Goal: Use online tool/utility: Utilize a website feature to perform a specific function

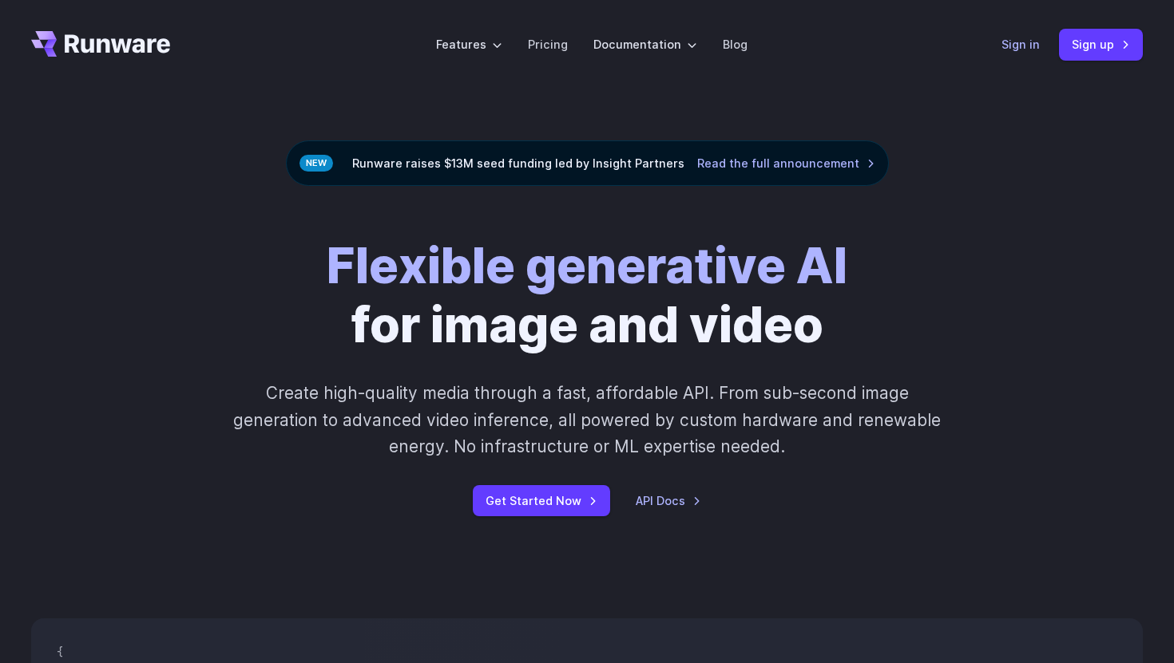
click at [1019, 43] on link "Sign in" at bounding box center [1020, 44] width 38 height 18
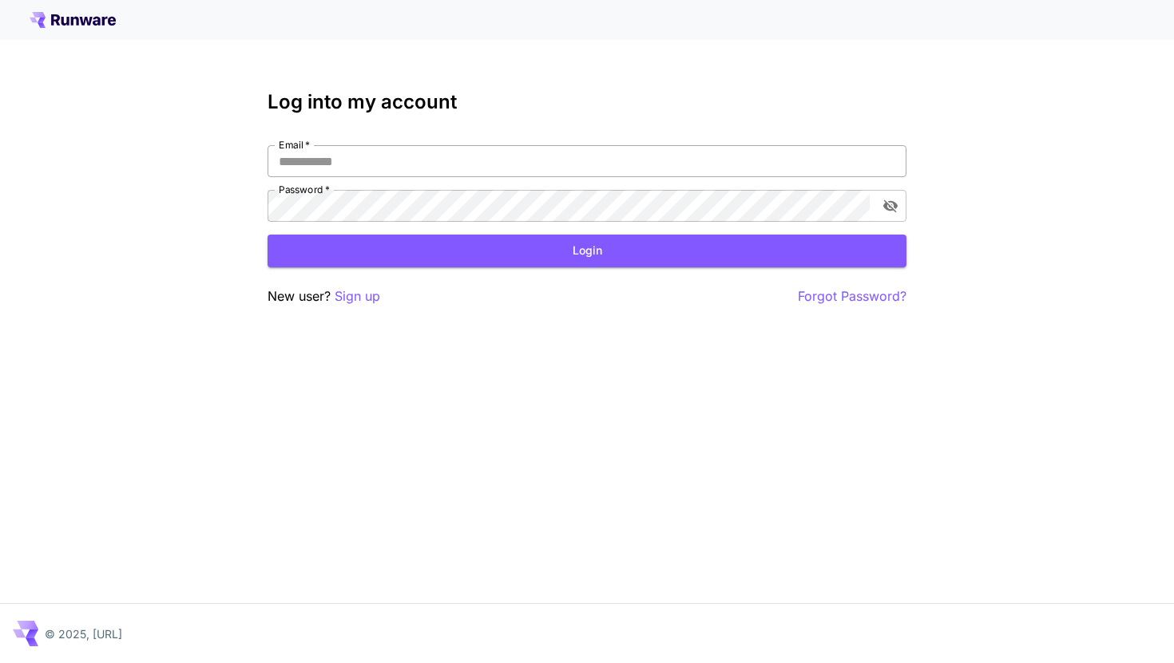
click at [560, 156] on input "Email   *" at bounding box center [586, 161] width 639 height 32
type input "**********"
click at [647, 246] on button "Login" at bounding box center [586, 251] width 639 height 33
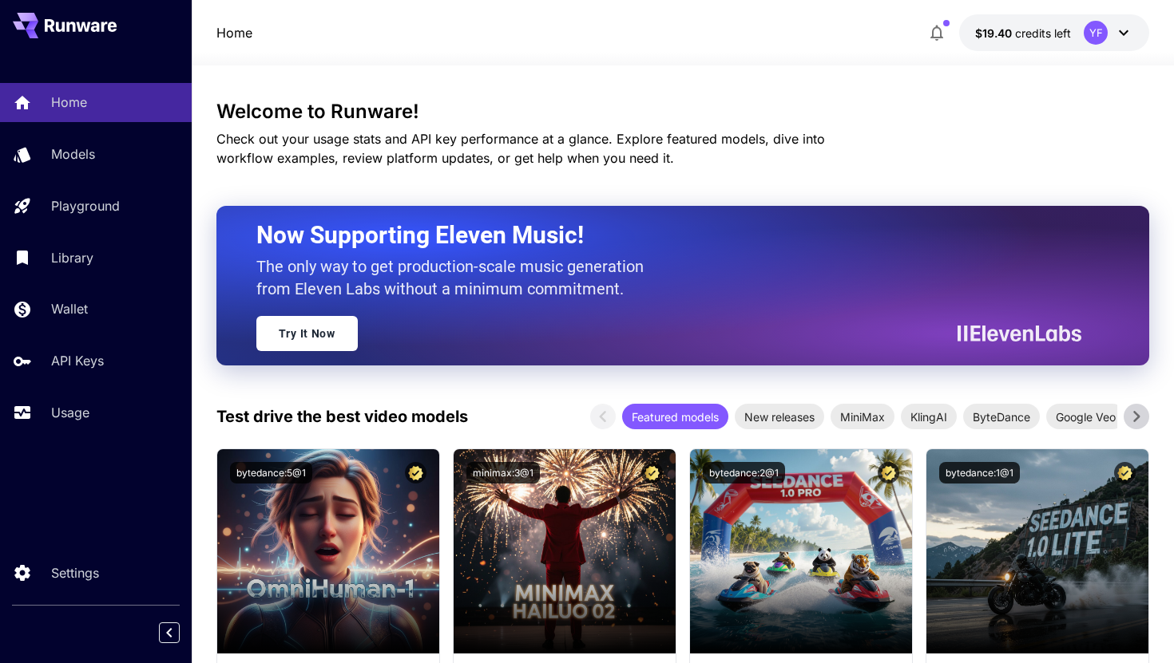
click at [1130, 32] on icon at bounding box center [1123, 32] width 19 height 19
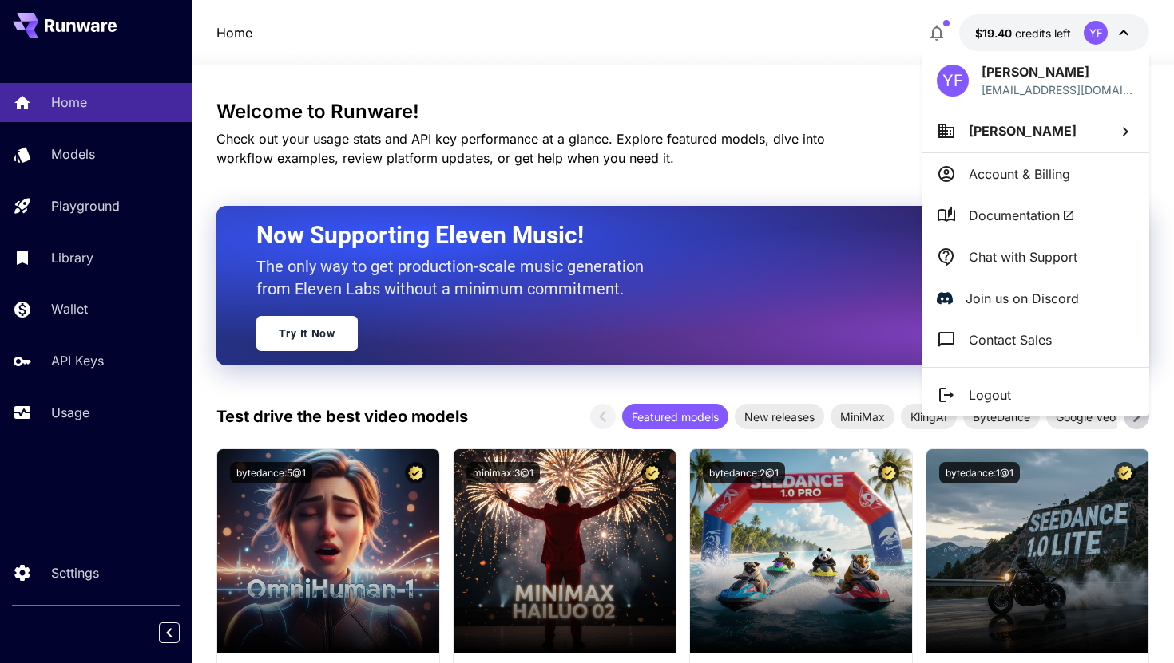
click at [1036, 223] on span "Documentation" at bounding box center [1021, 215] width 106 height 19
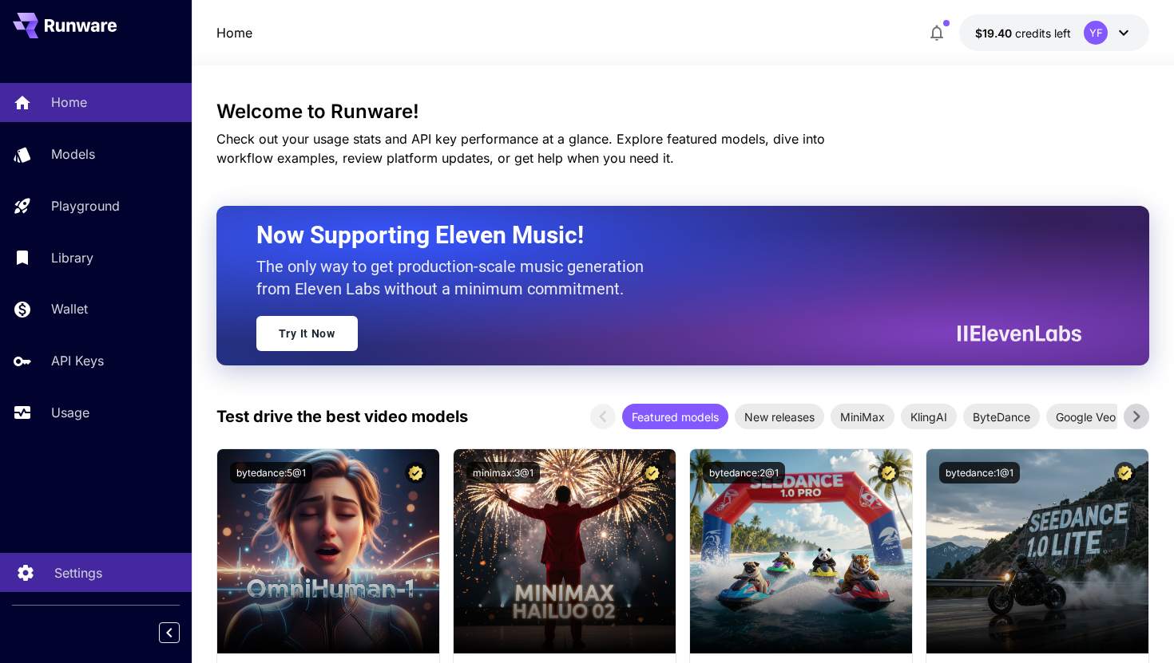
click at [80, 573] on p "Settings" at bounding box center [78, 573] width 48 height 19
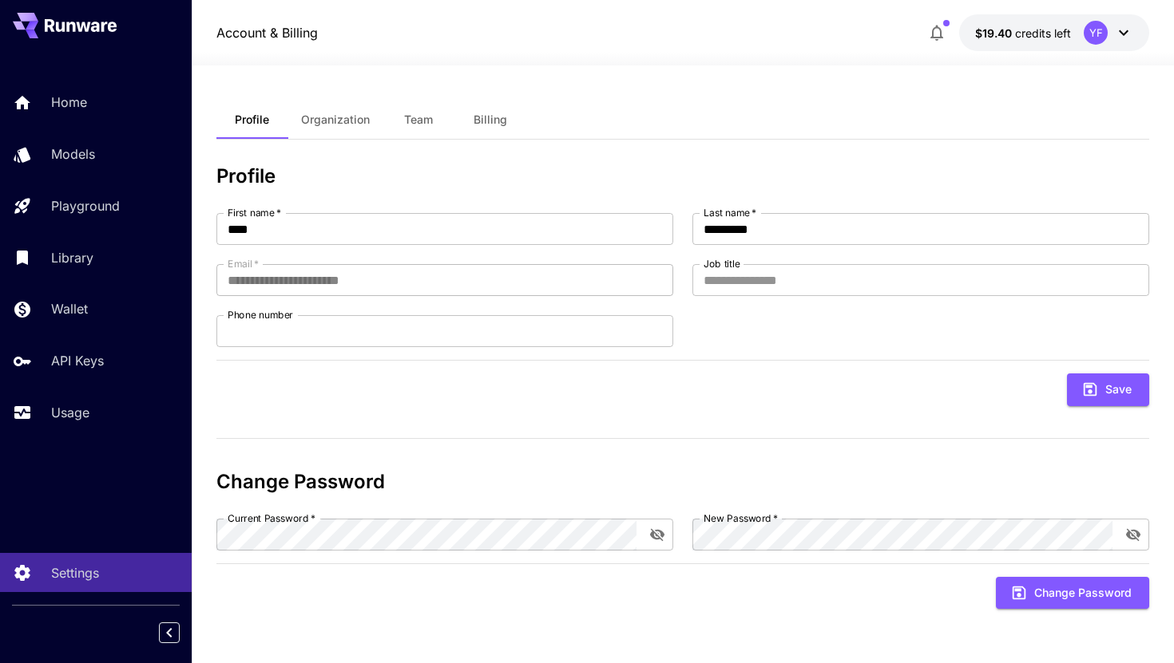
click at [362, 124] on span "Organization" at bounding box center [335, 120] width 69 height 14
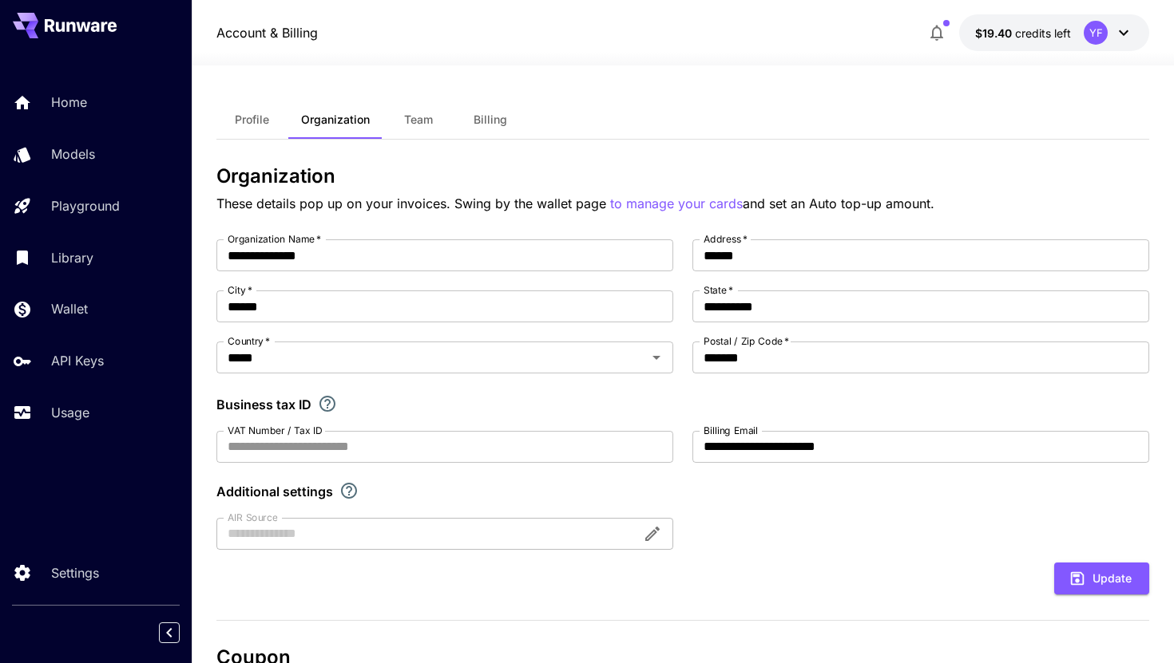
click at [414, 121] on span "Team" at bounding box center [418, 120] width 29 height 14
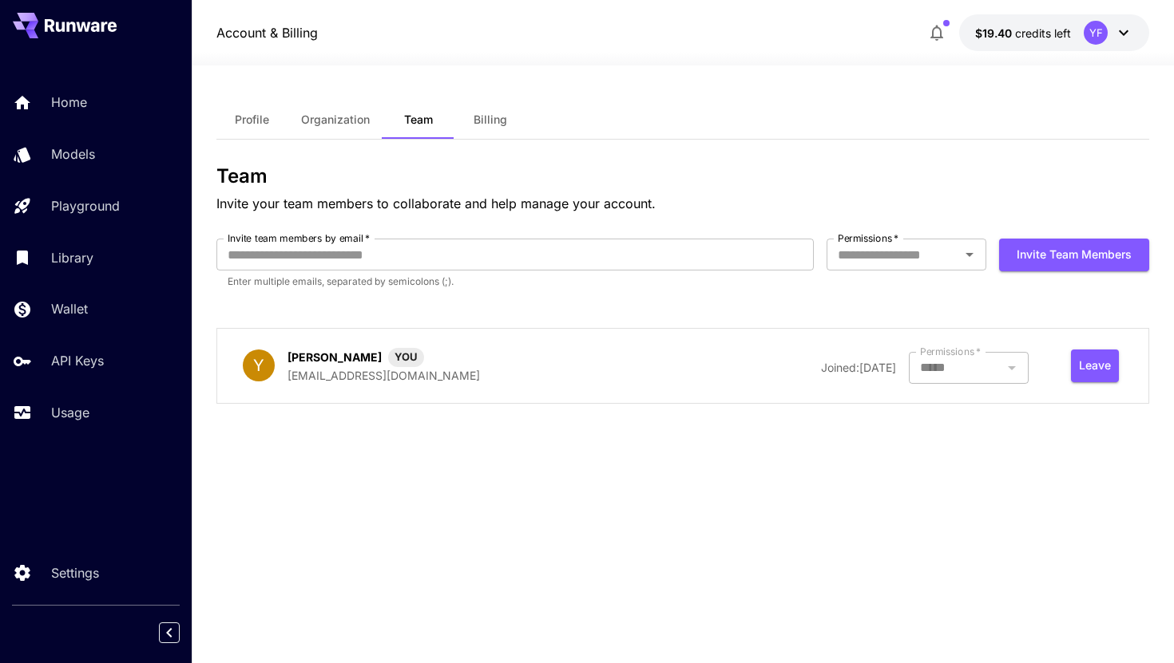
click at [500, 121] on span "Billing" at bounding box center [490, 120] width 34 height 14
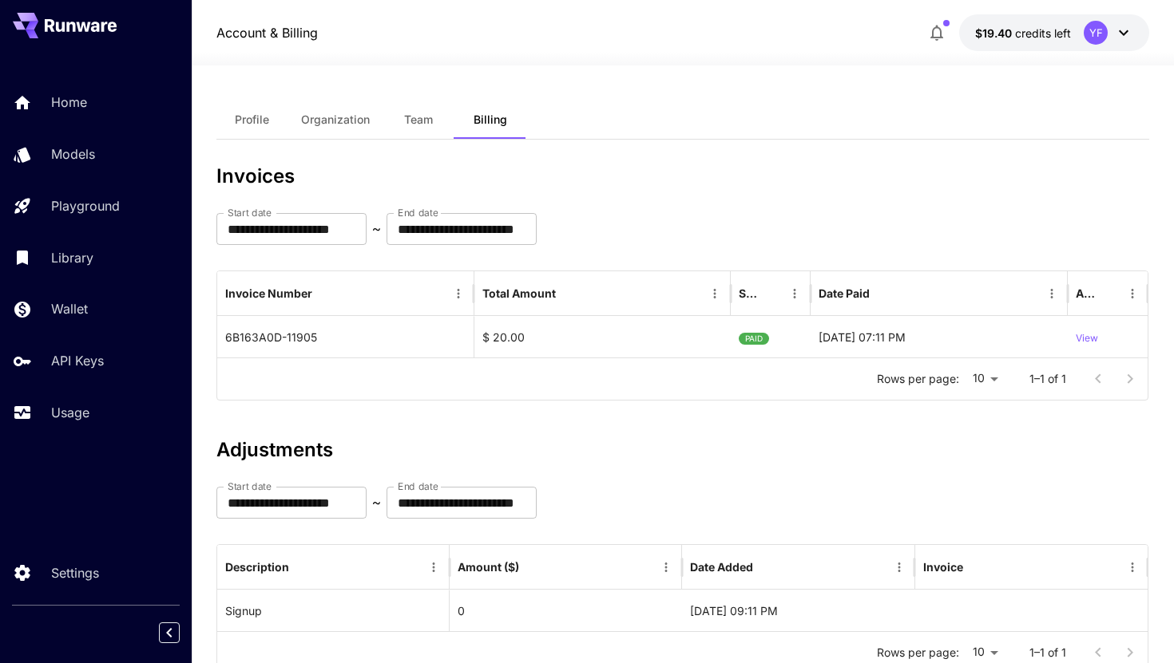
click at [259, 103] on button "Profile" at bounding box center [252, 120] width 72 height 38
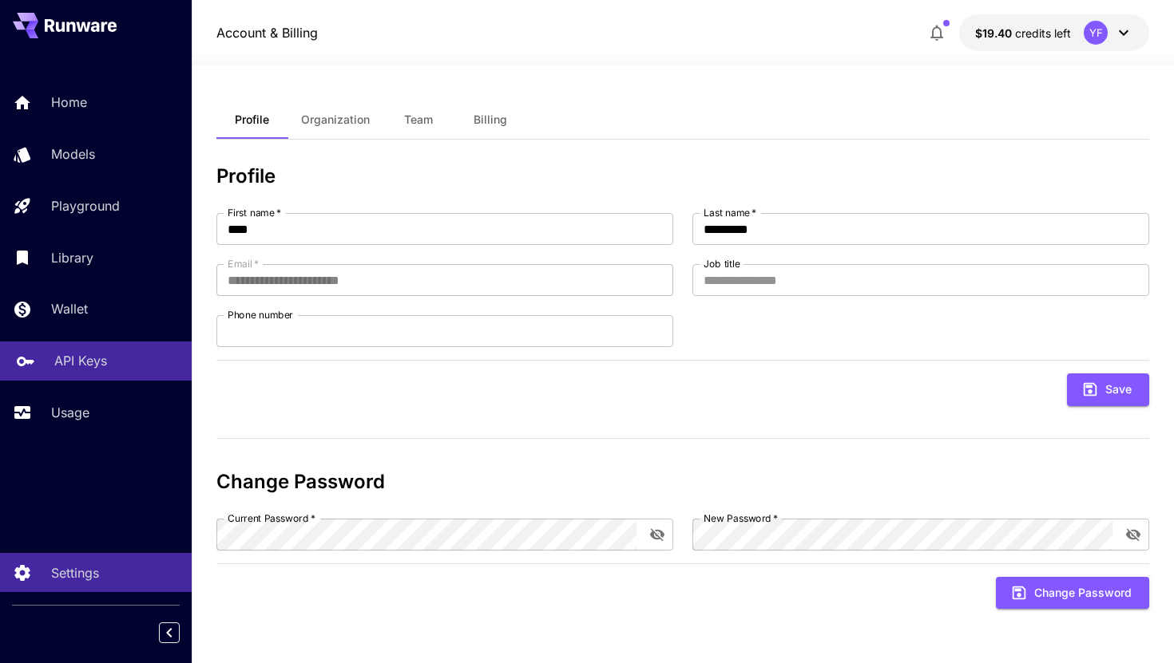
click at [105, 346] on link "API Keys" at bounding box center [96, 361] width 192 height 39
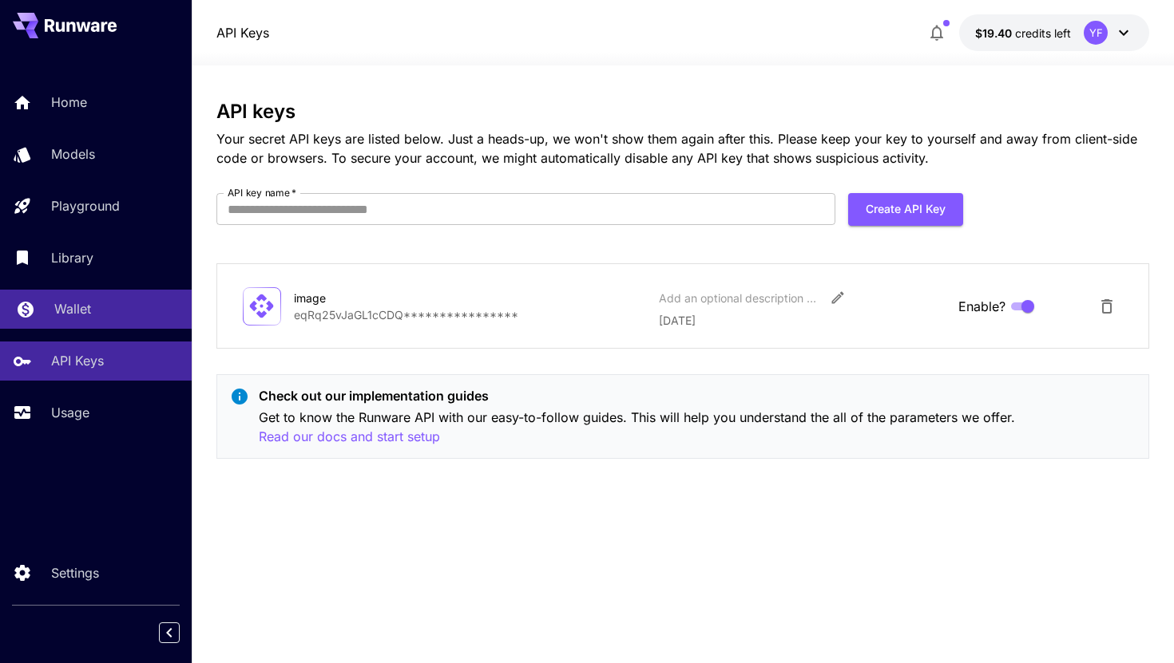
click at [80, 302] on p "Wallet" at bounding box center [72, 308] width 37 height 19
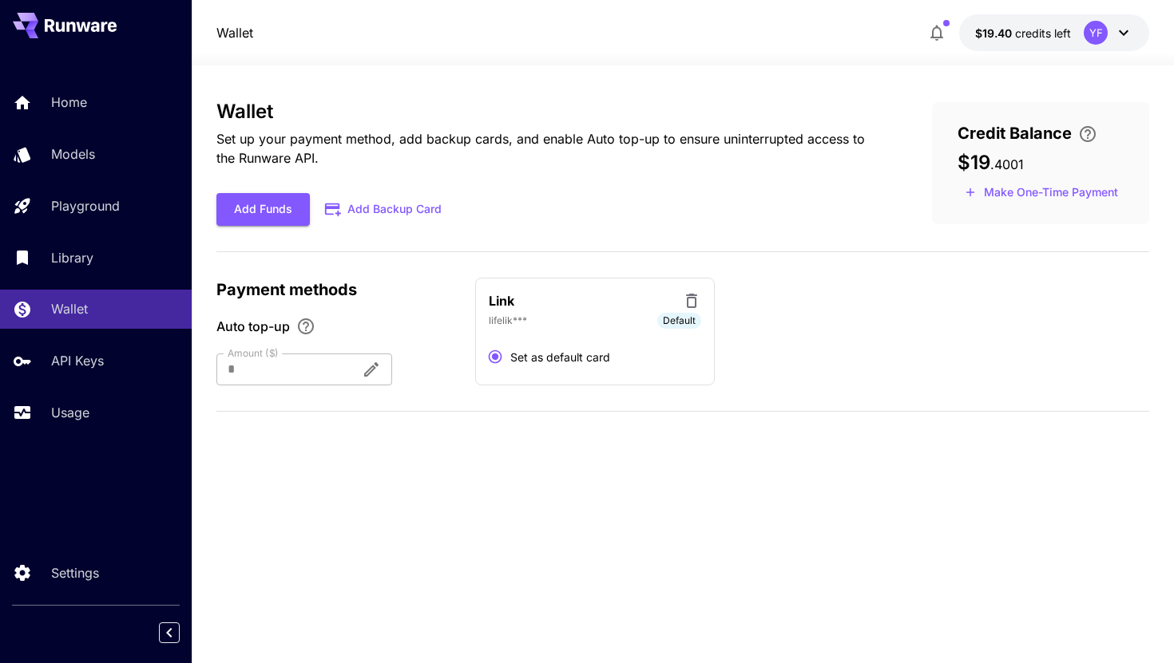
click at [85, 279] on div "Home Models Playground Library Wallet API Keys Usage" at bounding box center [96, 257] width 192 height 349
click at [89, 258] on p "Library" at bounding box center [75, 257] width 42 height 19
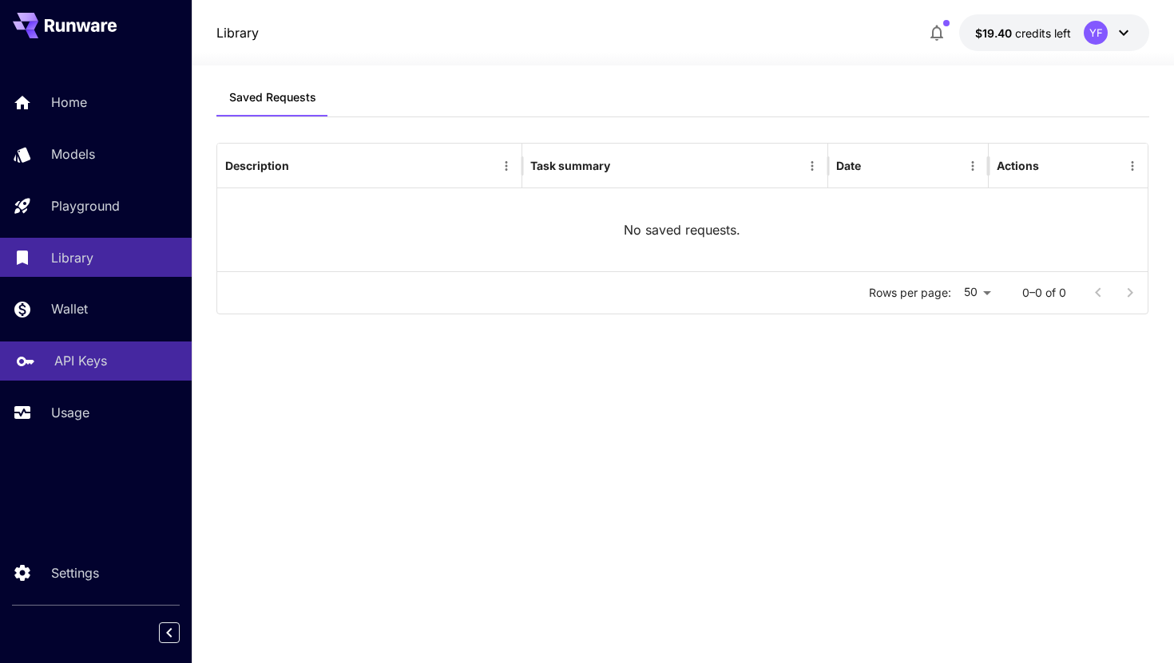
click at [103, 370] on p "API Keys" at bounding box center [80, 360] width 53 height 19
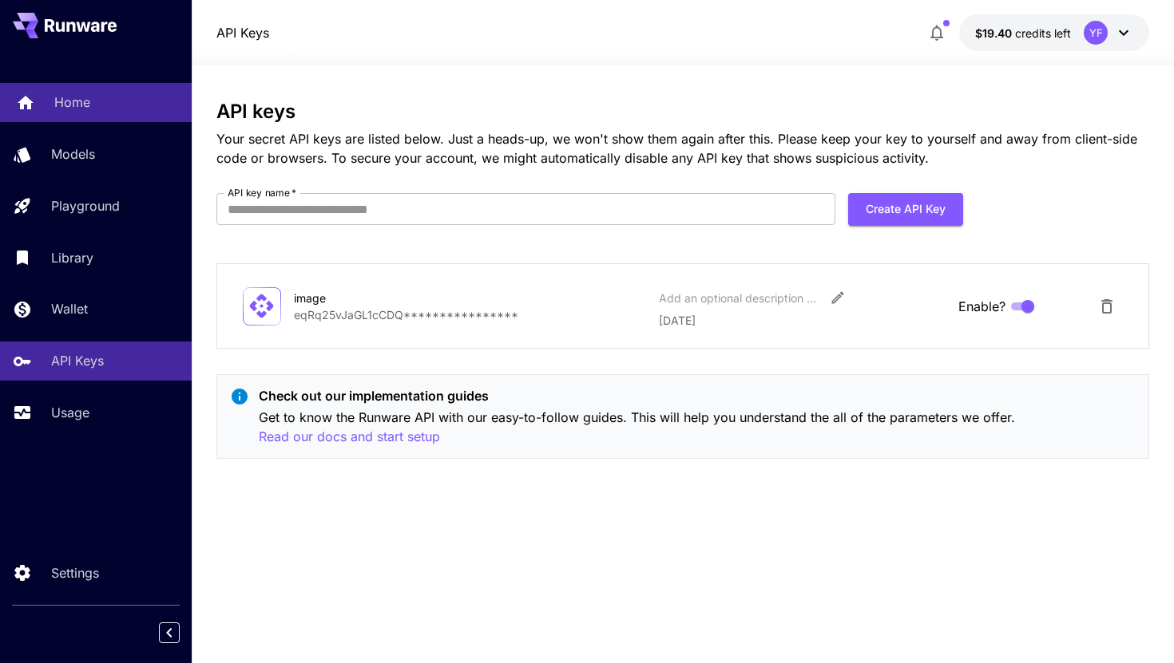
click at [156, 106] on div "Home" at bounding box center [116, 102] width 125 height 19
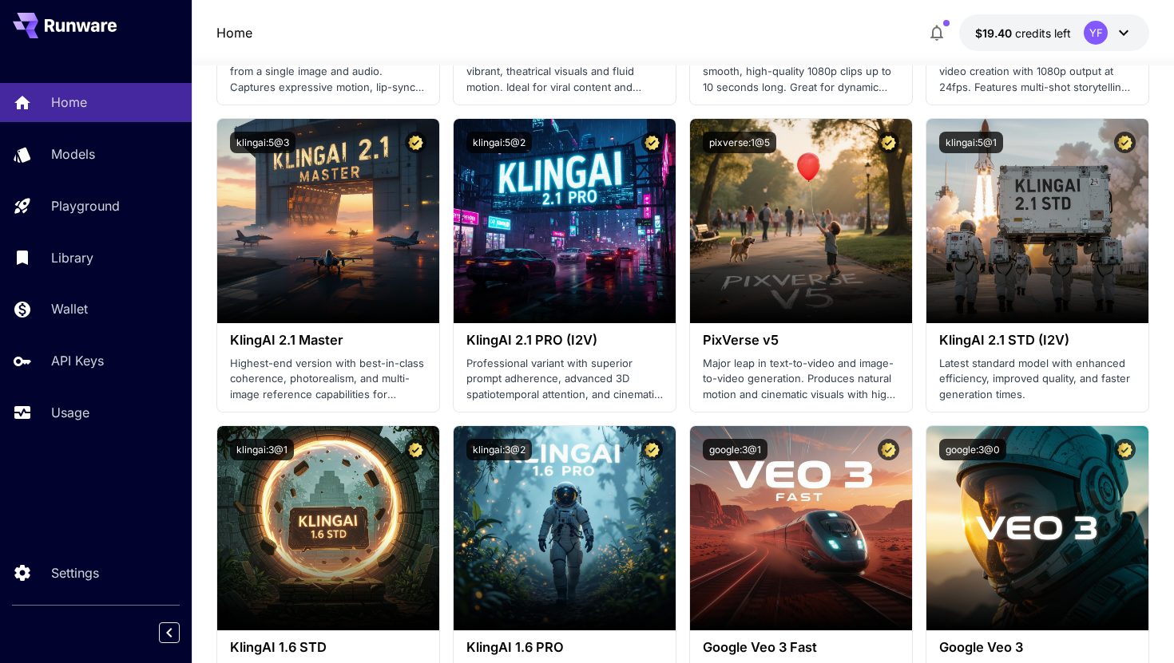
scroll to position [649, 0]
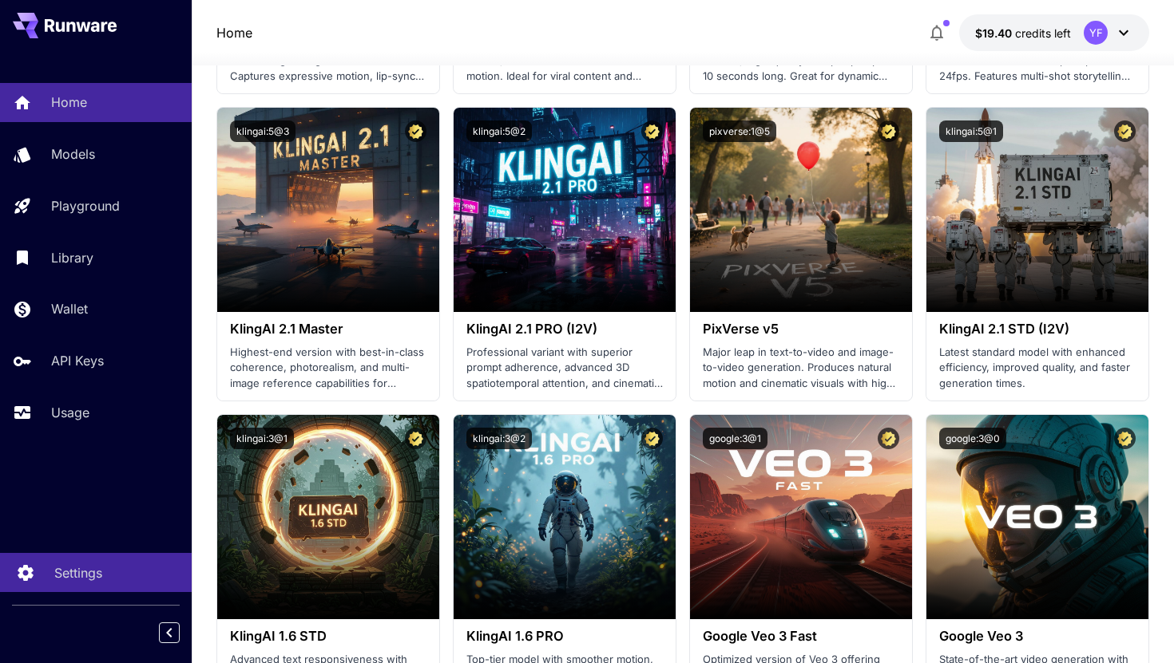
click at [65, 567] on p "Settings" at bounding box center [78, 573] width 48 height 19
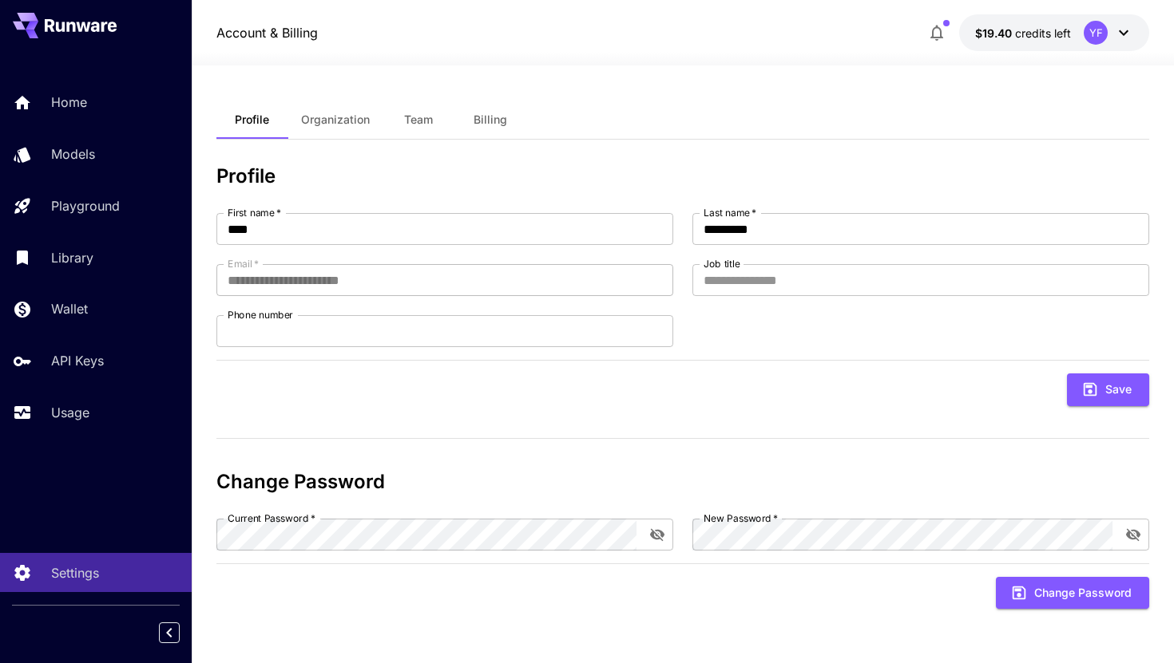
click at [426, 121] on span "Team" at bounding box center [418, 120] width 29 height 14
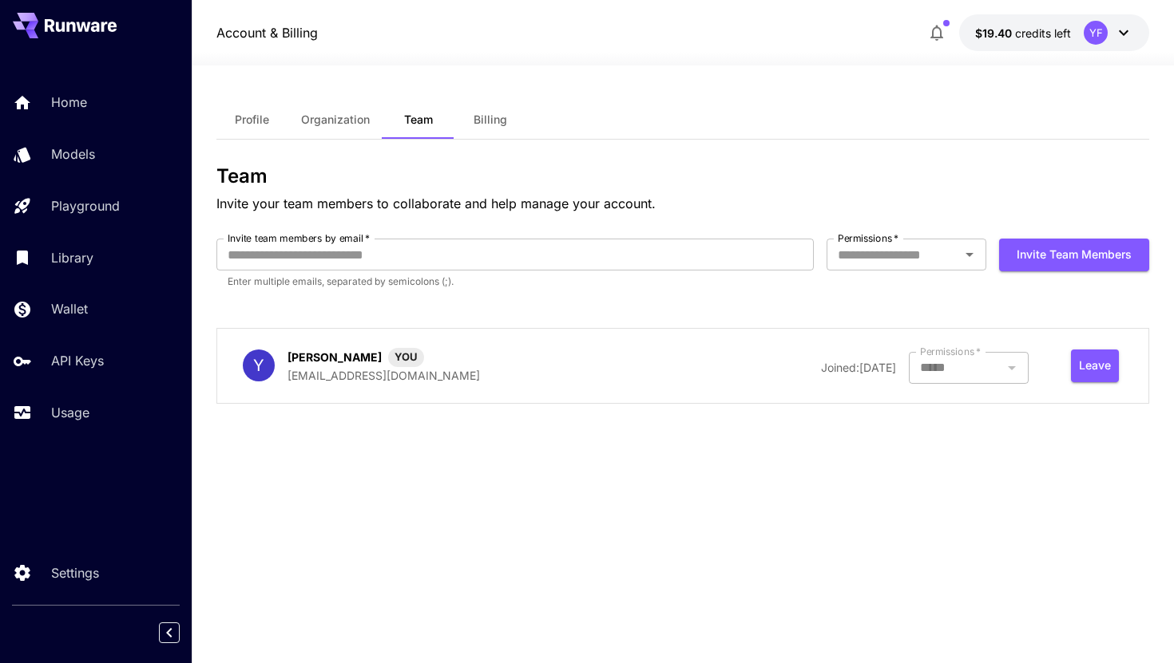
click at [500, 120] on span "Billing" at bounding box center [490, 120] width 34 height 14
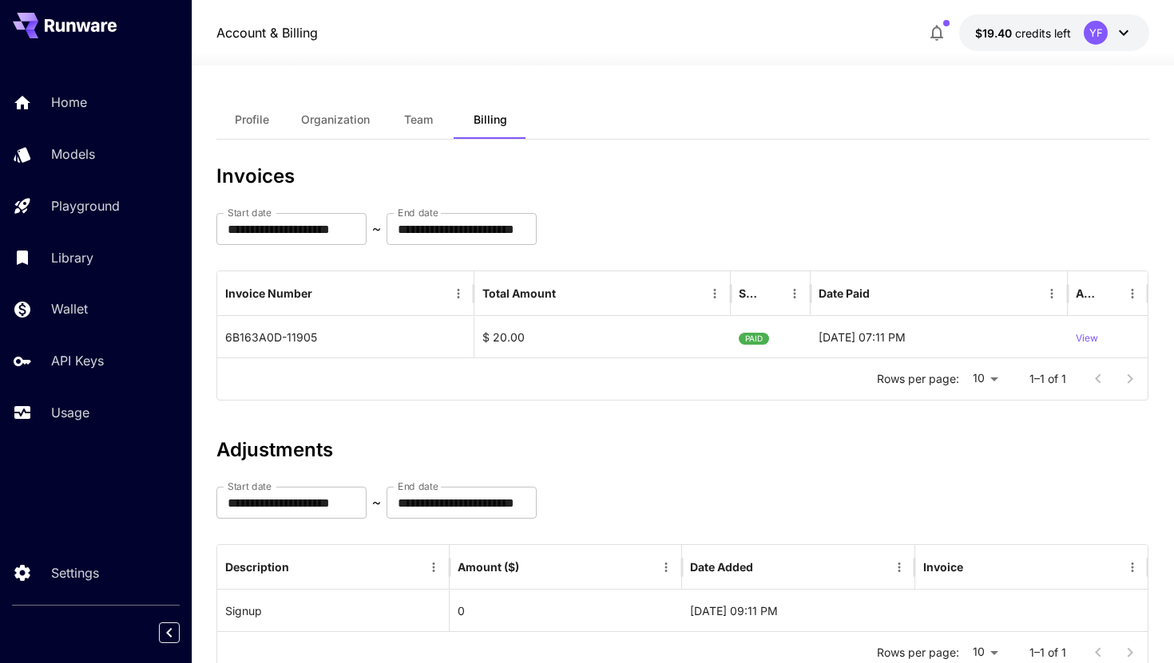
click at [334, 111] on button "Organization" at bounding box center [335, 120] width 94 height 38
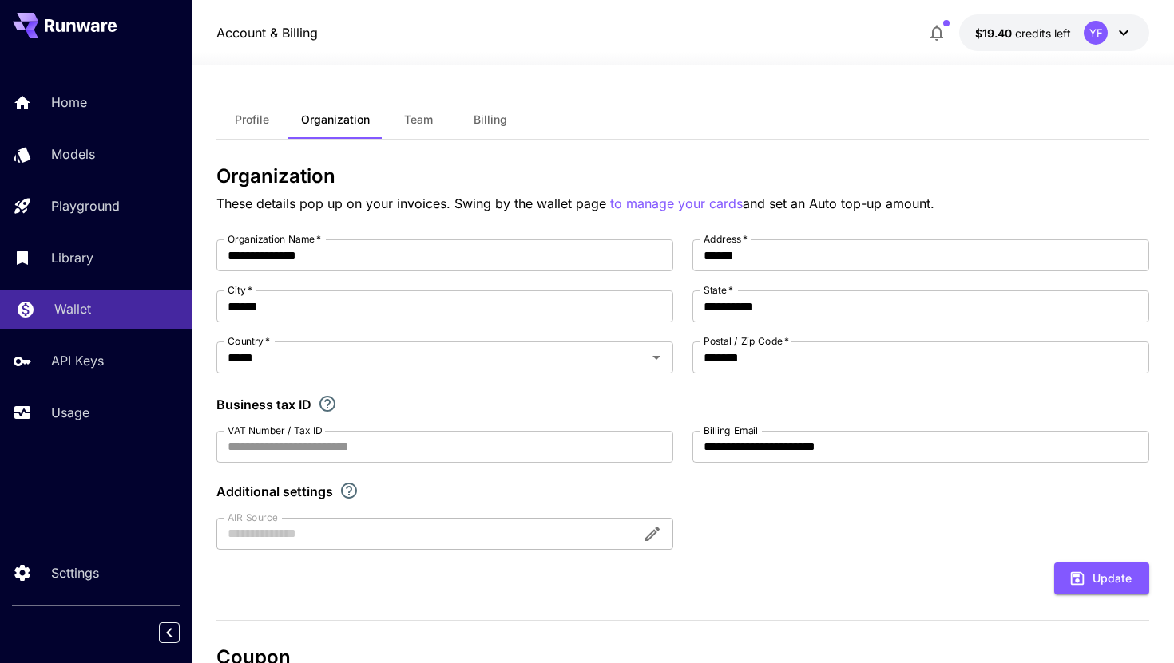
click at [95, 295] on link "Wallet" at bounding box center [96, 309] width 192 height 39
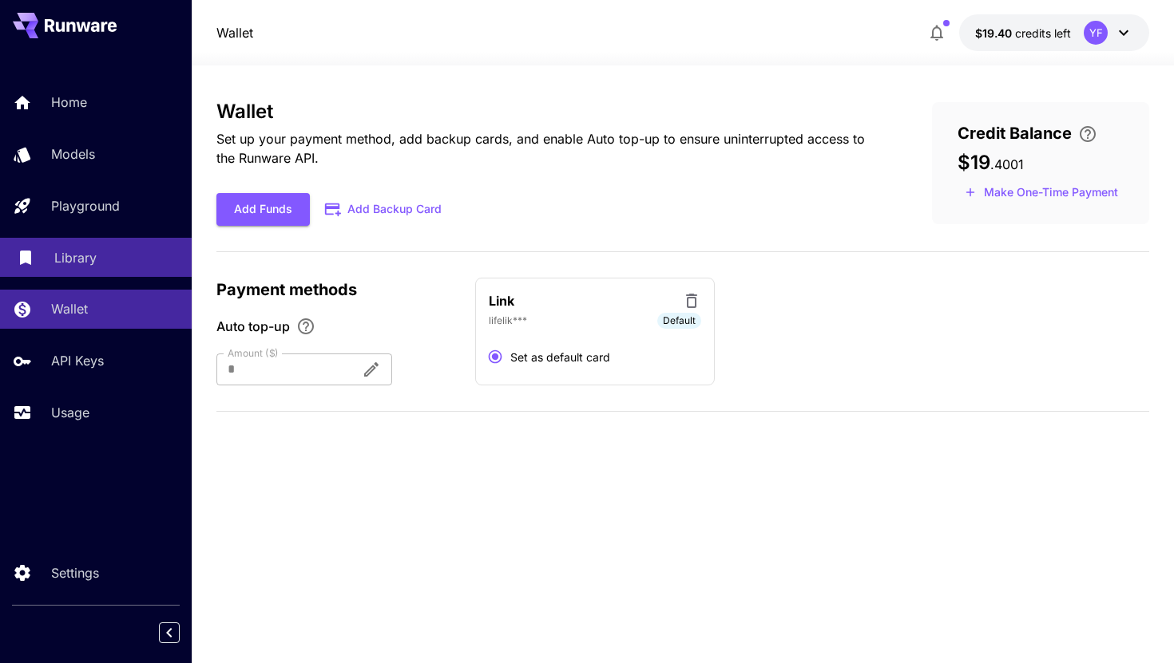
click at [109, 257] on div "Library" at bounding box center [116, 257] width 125 height 19
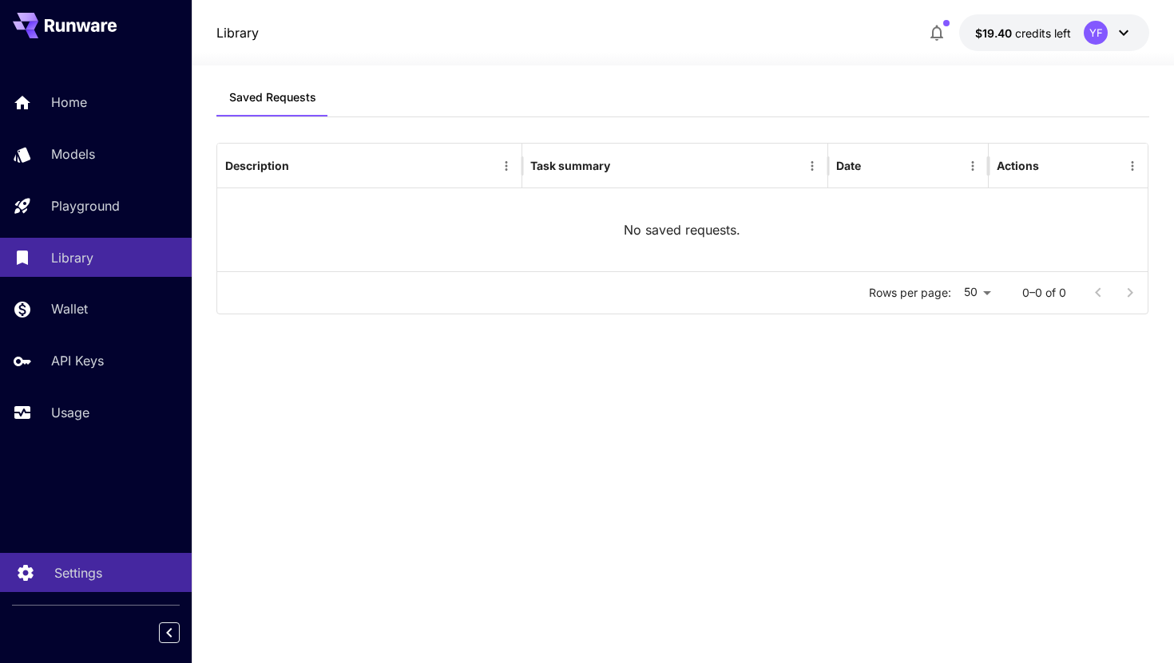
click at [125, 573] on div "Settings" at bounding box center [116, 573] width 125 height 19
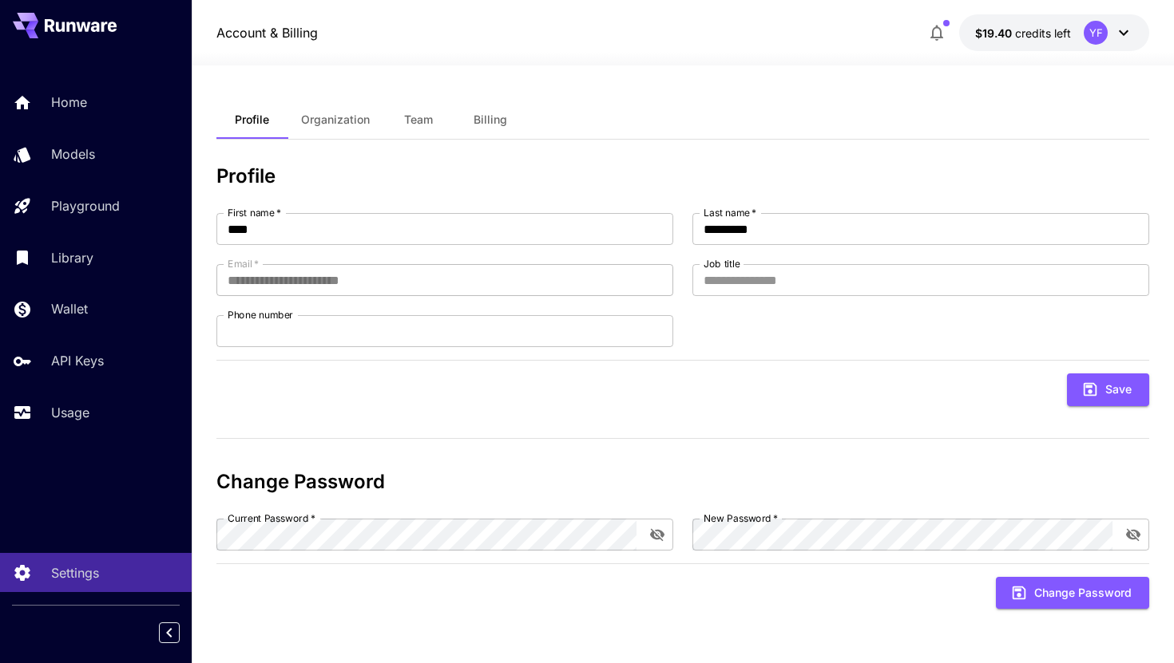
click at [1124, 17] on button "$19.40 credits left YF" at bounding box center [1054, 32] width 190 height 37
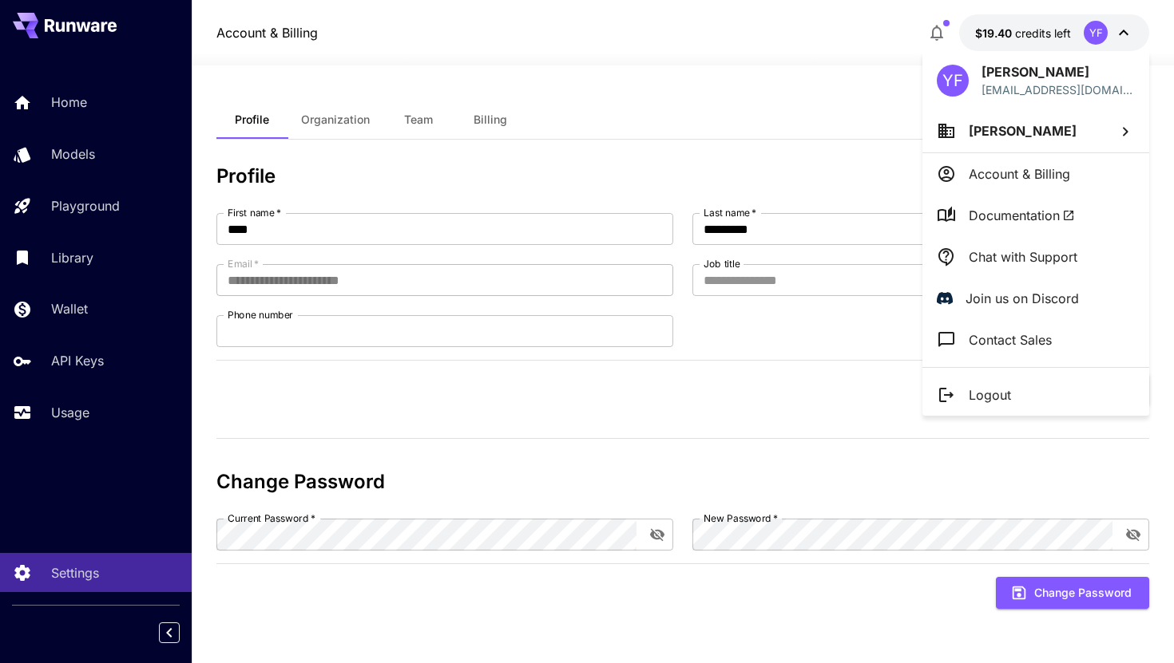
click at [117, 96] on div at bounding box center [587, 331] width 1174 height 663
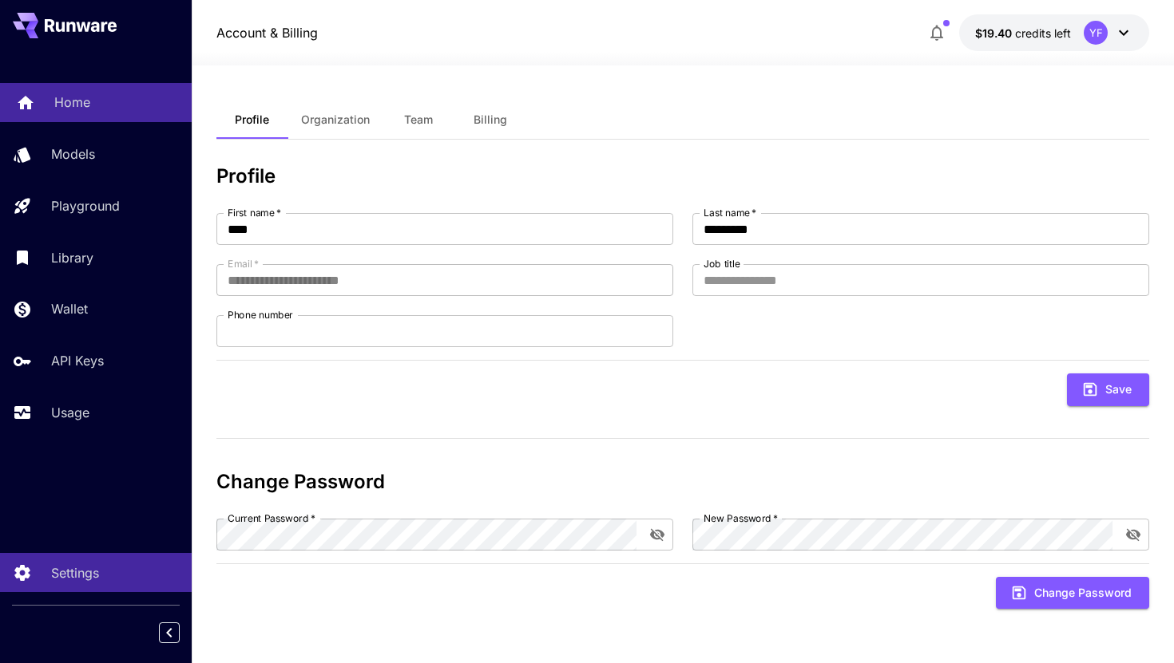
click at [67, 114] on link "Home" at bounding box center [96, 102] width 192 height 39
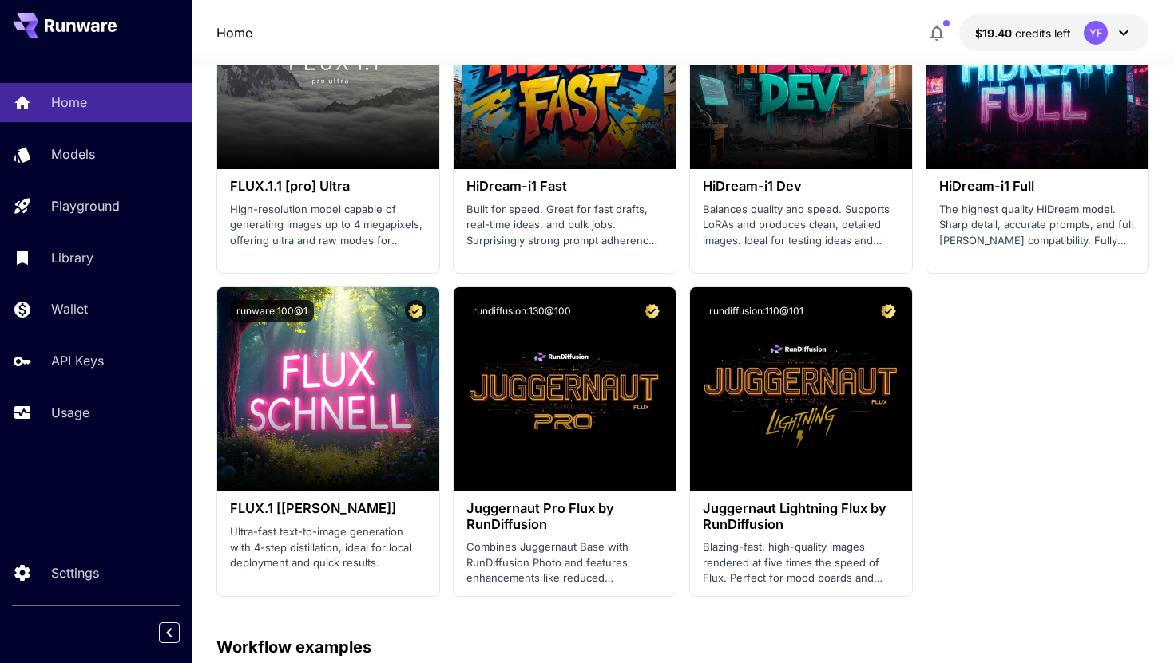
scroll to position [3936, 0]
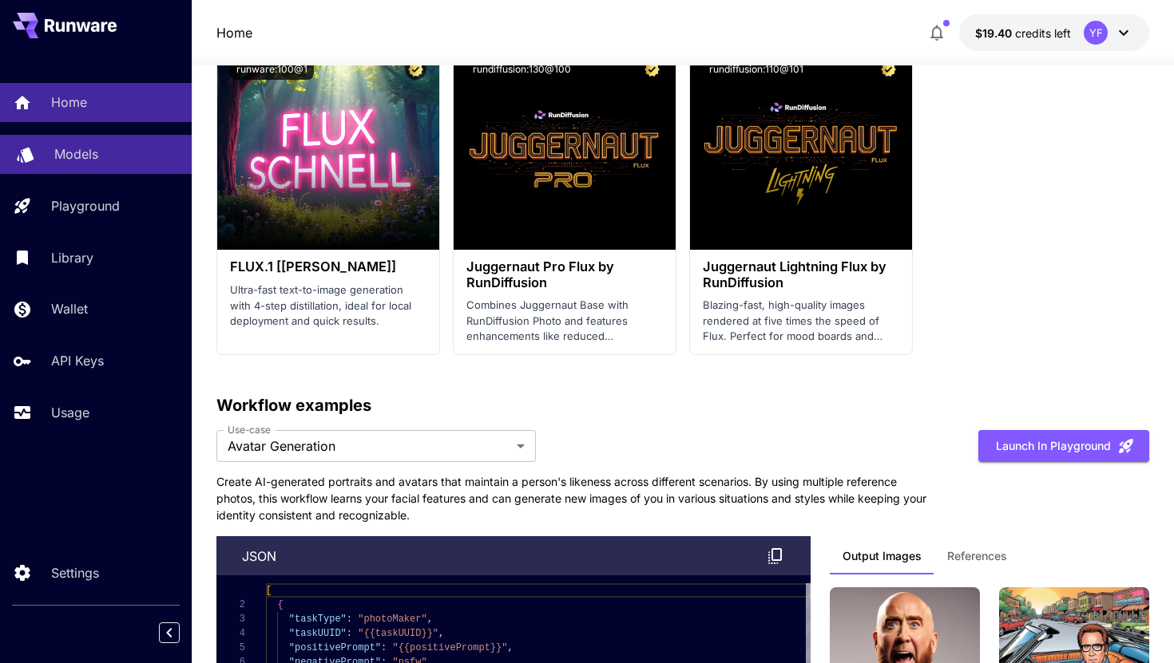
click at [64, 140] on link "Models" at bounding box center [96, 154] width 192 height 39
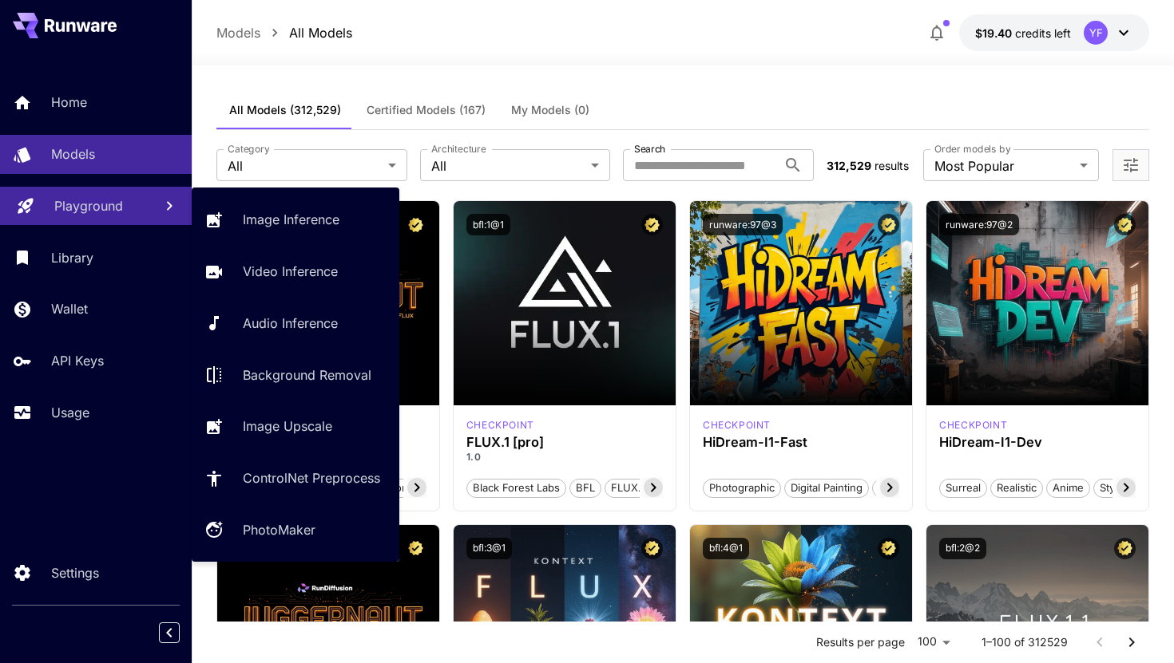
click at [98, 215] on p "Playground" at bounding box center [88, 205] width 69 height 19
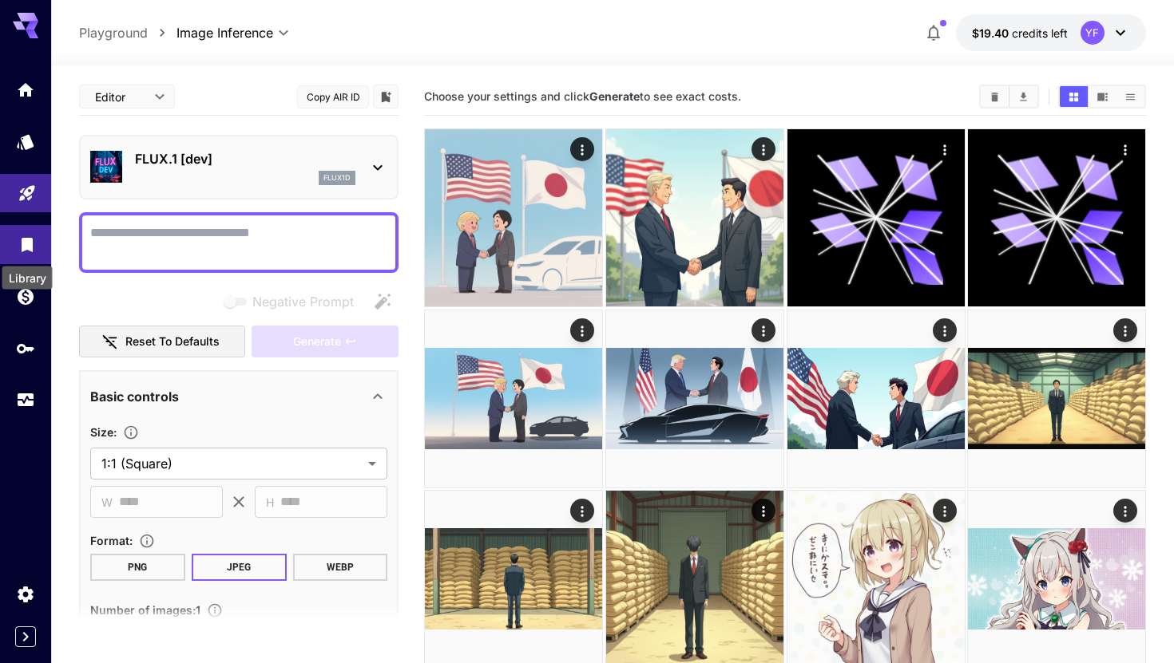
click at [21, 241] on icon "Library" at bounding box center [27, 240] width 19 height 19
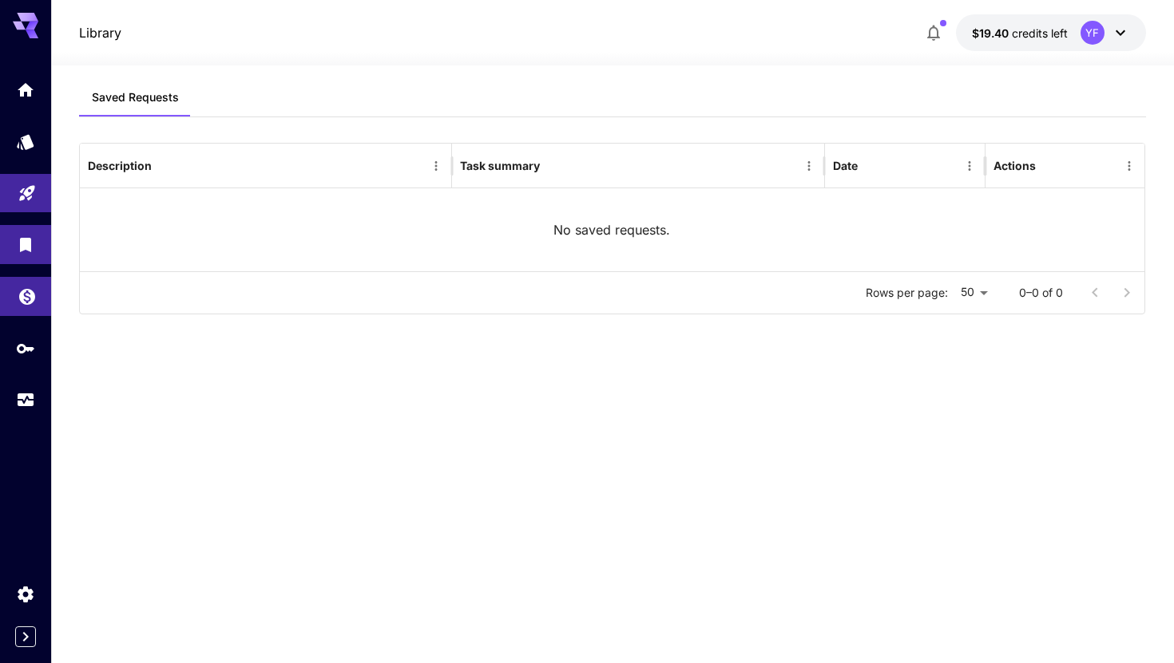
click at [39, 310] on link at bounding box center [25, 296] width 51 height 39
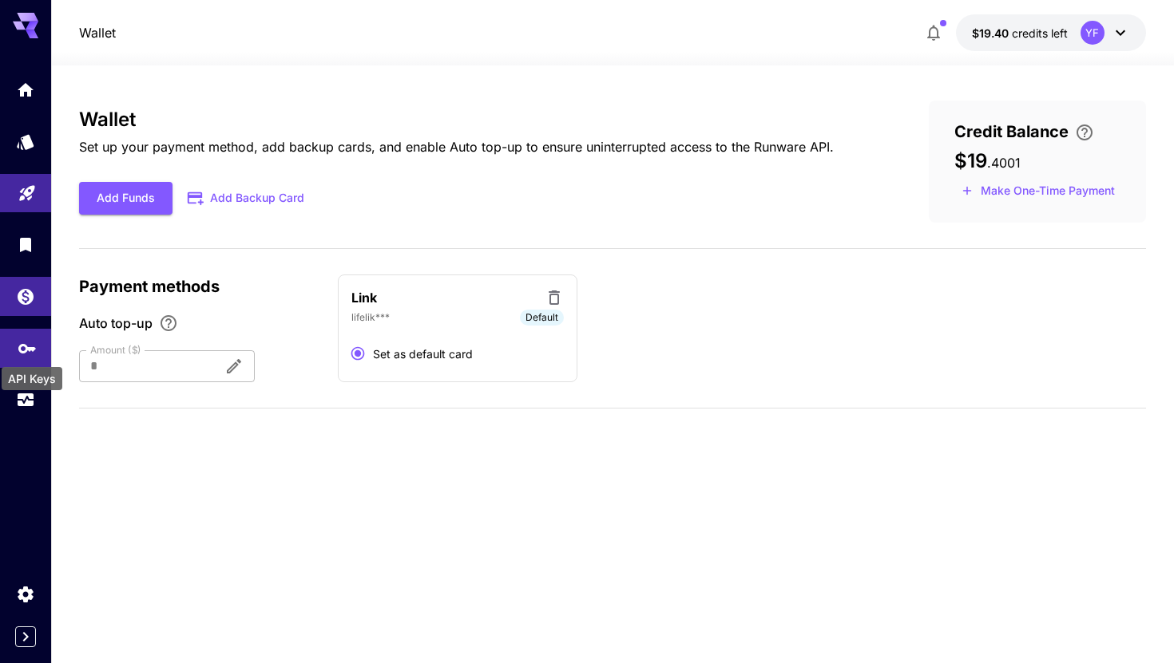
click at [29, 351] on icon "API Keys" at bounding box center [27, 344] width 19 height 19
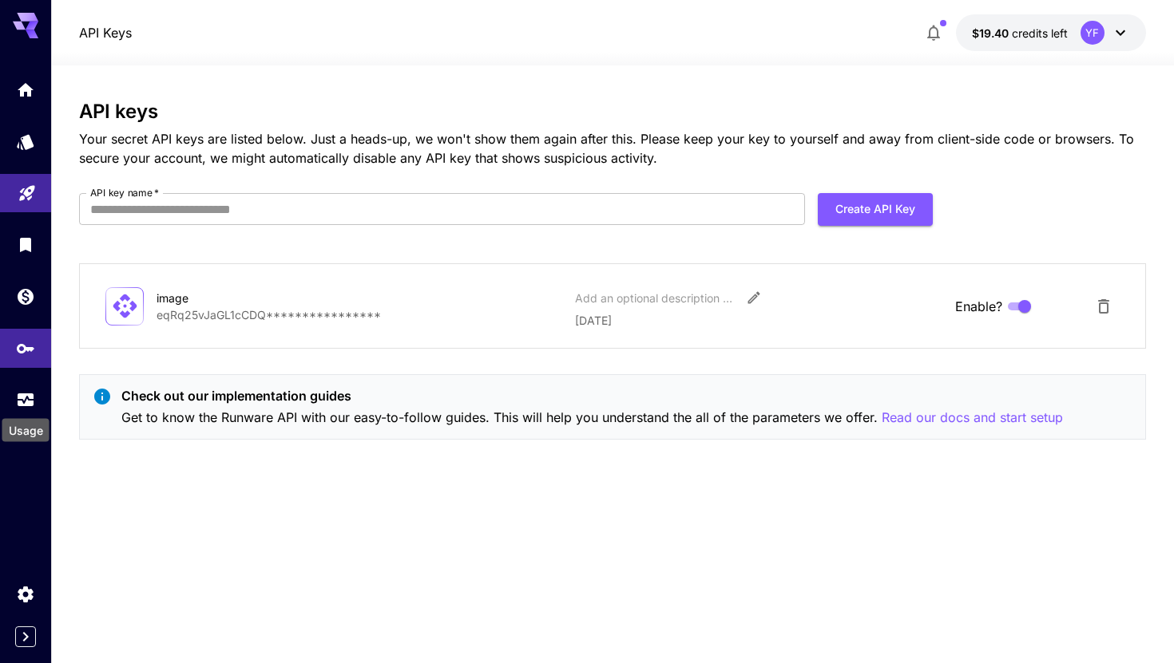
click at [28, 422] on div "Usage" at bounding box center [25, 430] width 47 height 23
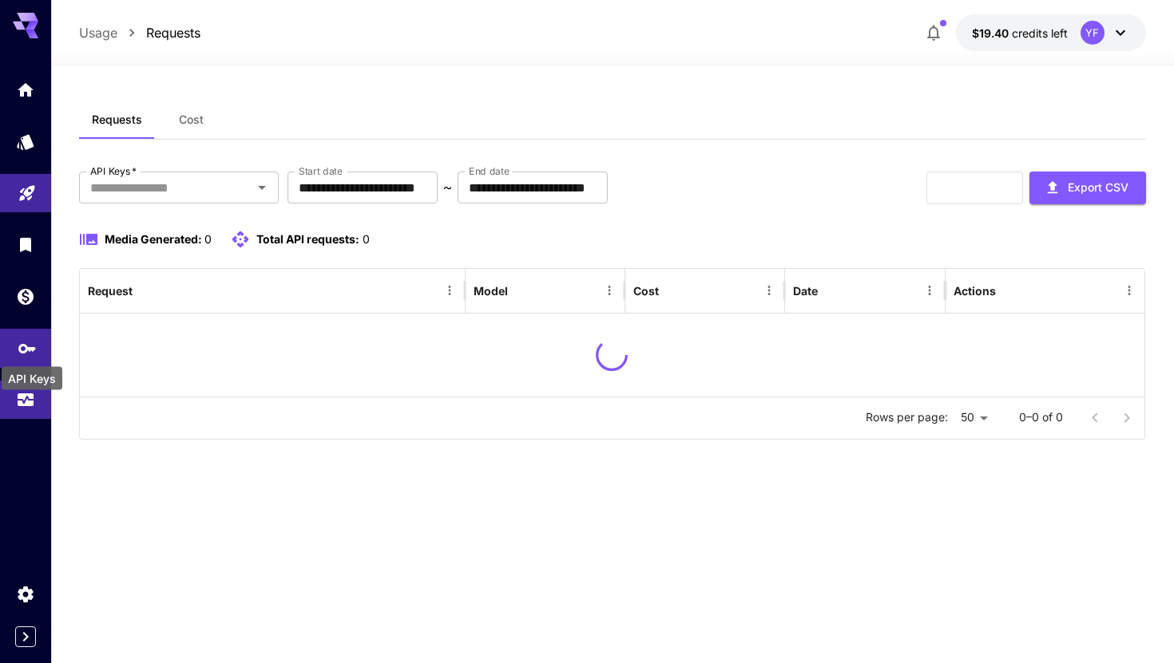
click at [28, 348] on icon "API Keys" at bounding box center [27, 343] width 18 height 10
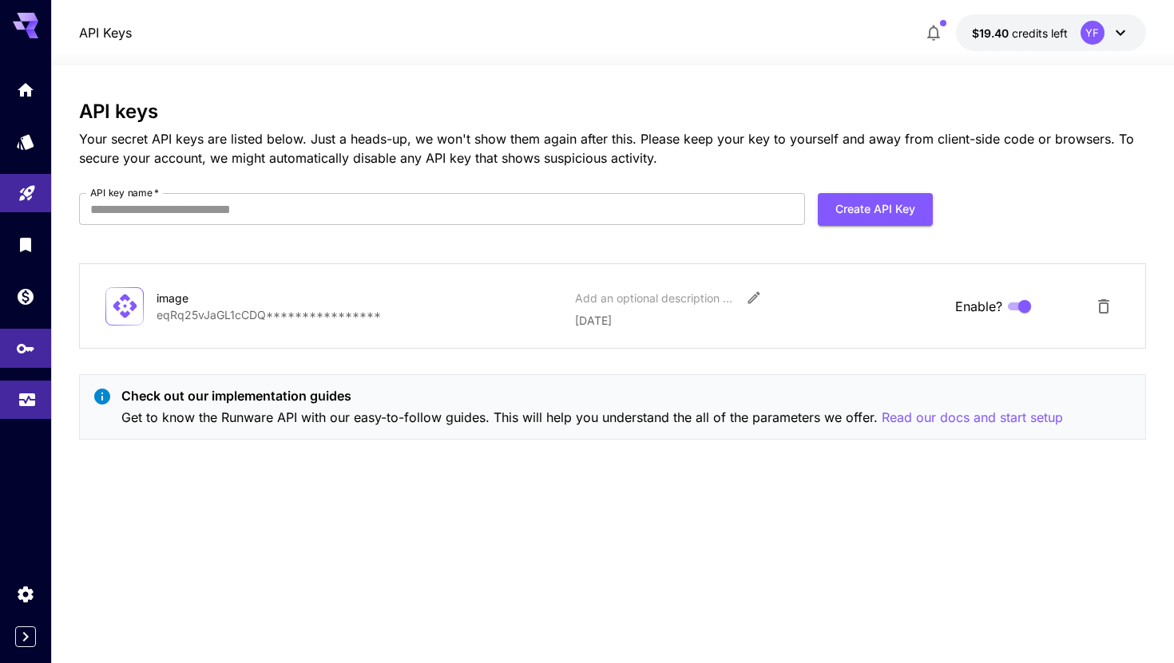
click at [14, 408] on link at bounding box center [25, 400] width 51 height 39
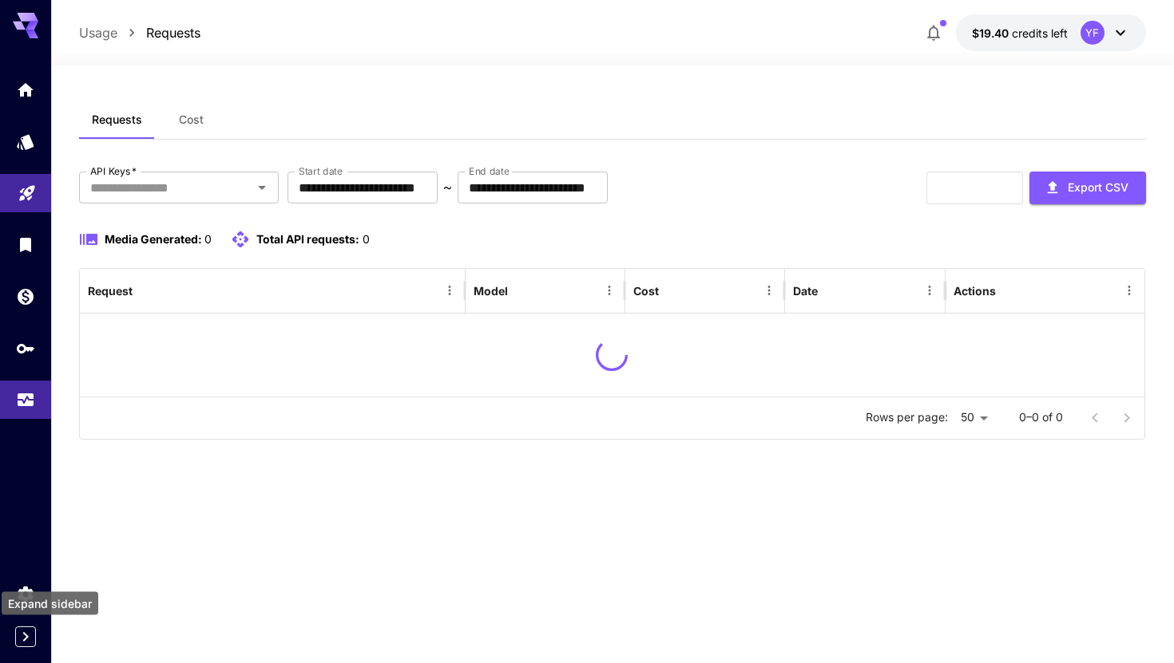
click at [21, 639] on icon "Expand sidebar" at bounding box center [25, 637] width 19 height 19
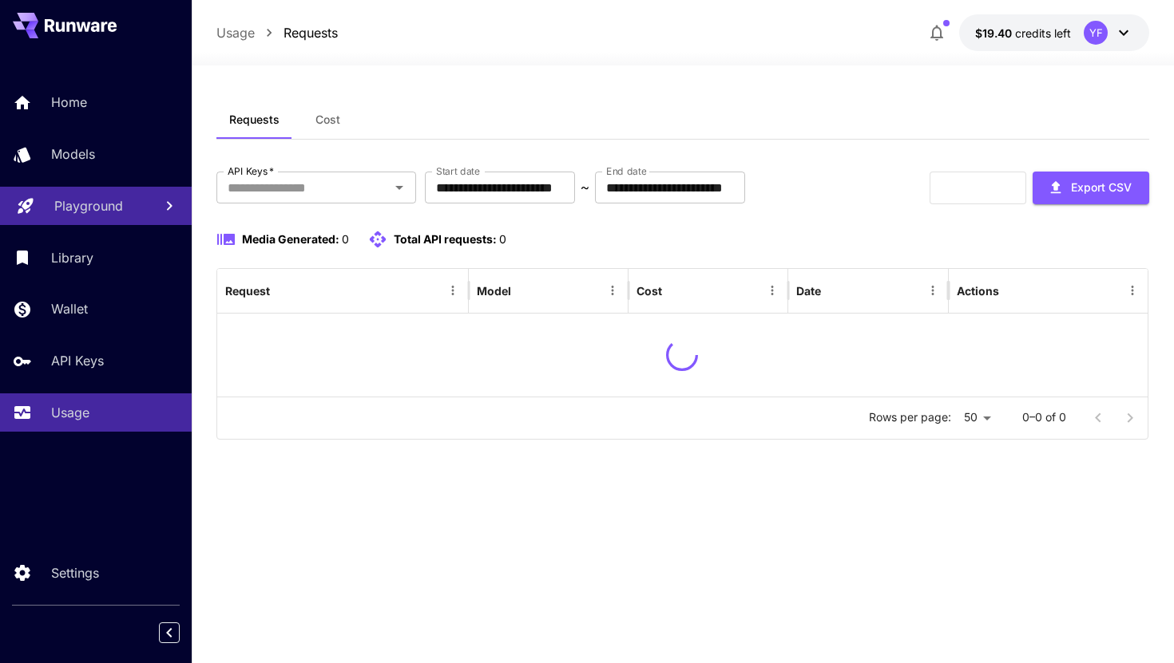
click at [446, 510] on div "**********" at bounding box center [682, 365] width 933 height 528
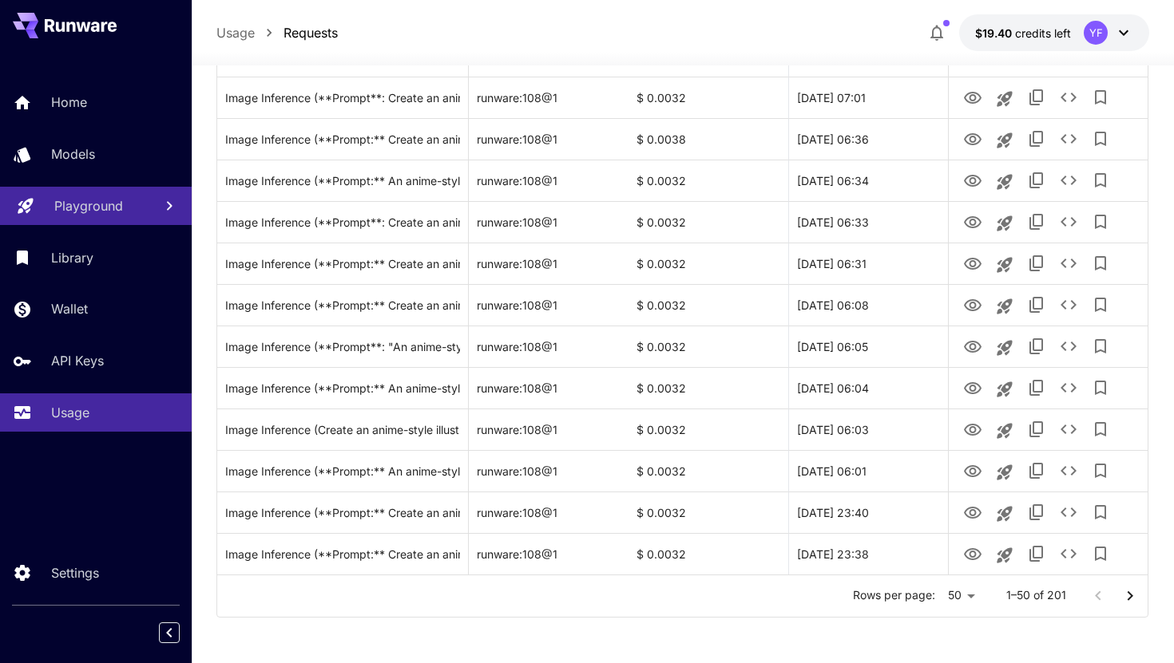
scroll to position [1816, 0]
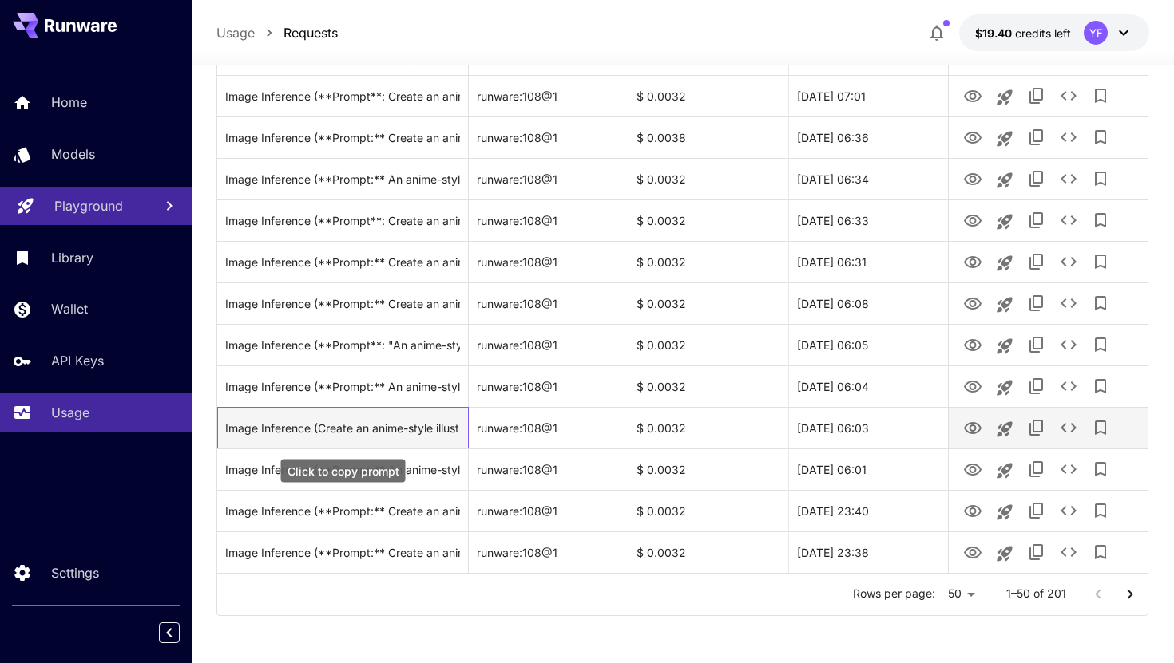
click at [424, 416] on div "Image Inference (Create an anime-style illustration featuring five distinct pol…" at bounding box center [342, 428] width 235 height 41
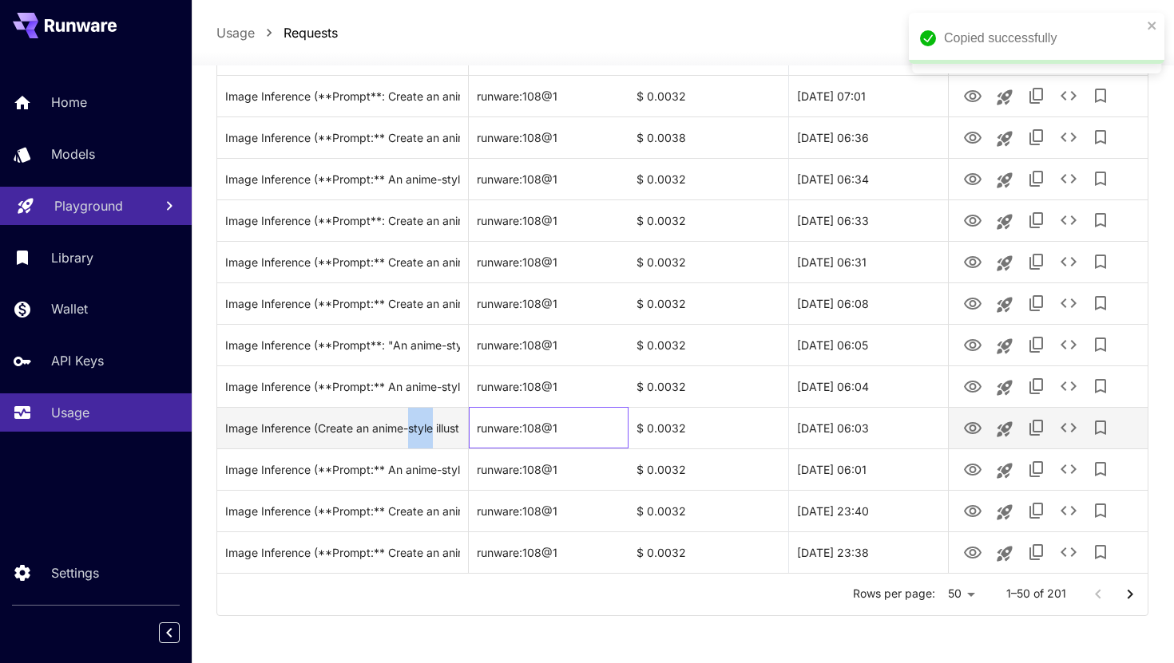
click at [525, 423] on div "runware:108@1" at bounding box center [549, 428] width 160 height 42
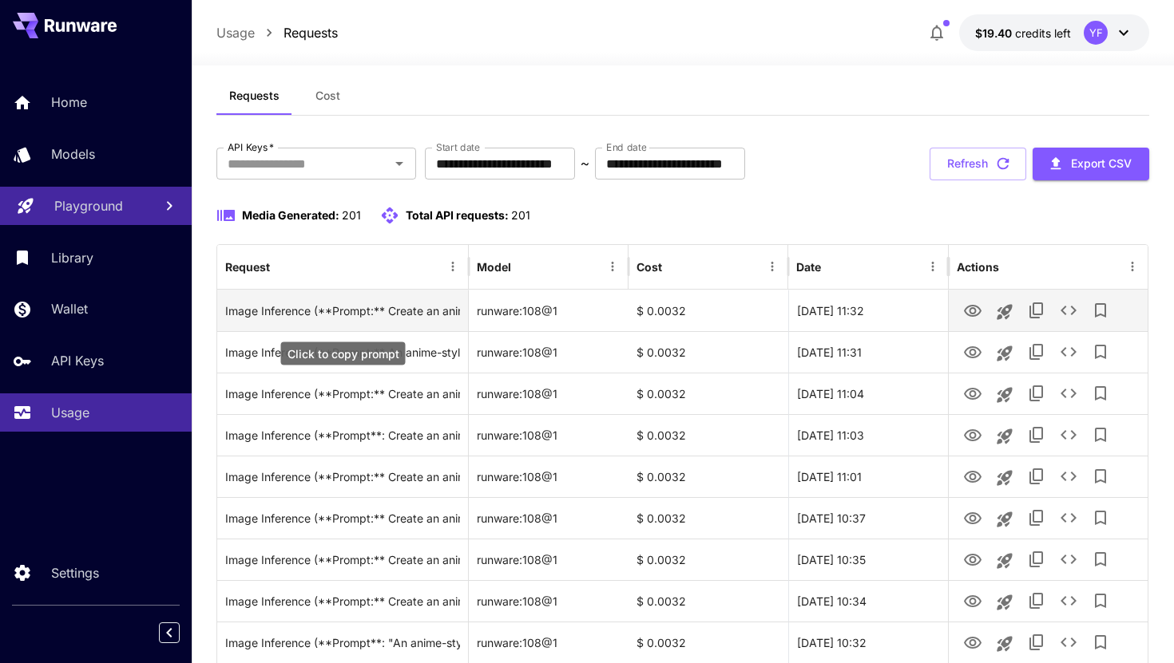
scroll to position [28, 0]
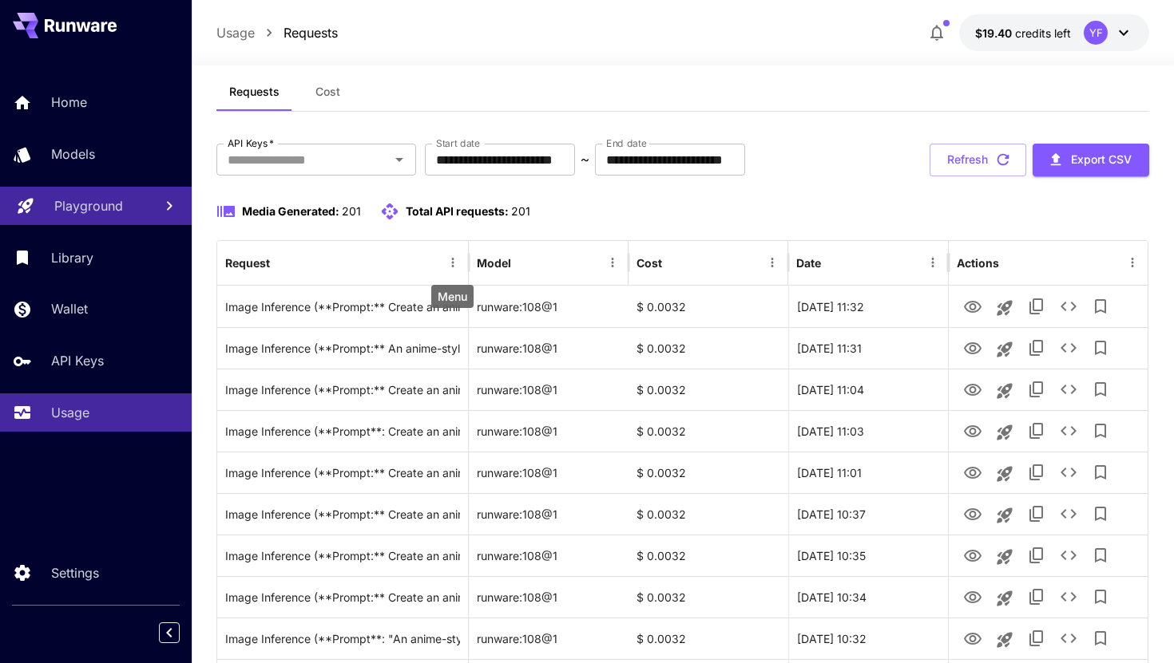
click at [441, 299] on div "Menu" at bounding box center [452, 296] width 42 height 23
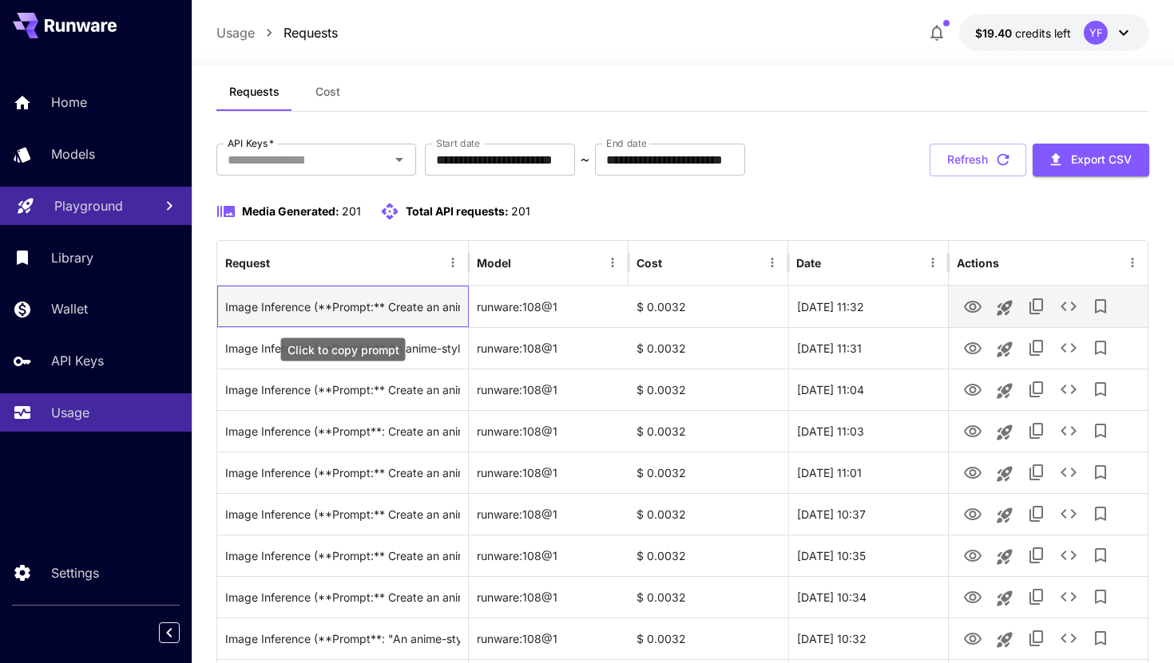
click at [371, 314] on div "Image Inference (**Prompt:** Create an anime-style illustration featuring [PERS…" at bounding box center [342, 307] width 235 height 41
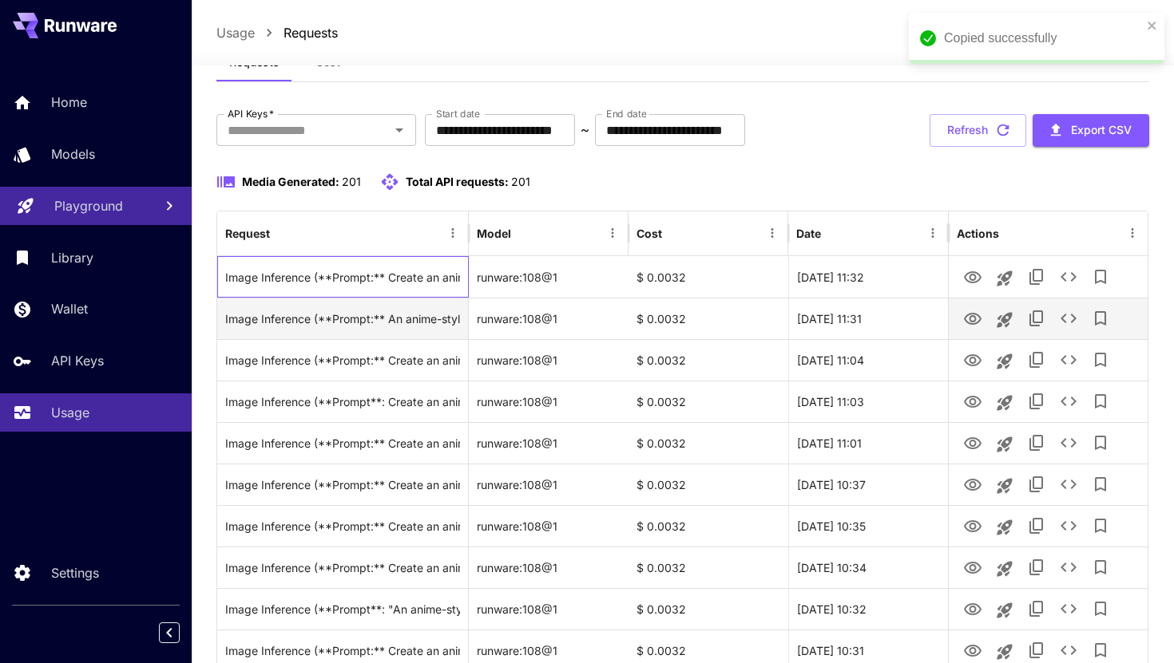
scroll to position [61, 0]
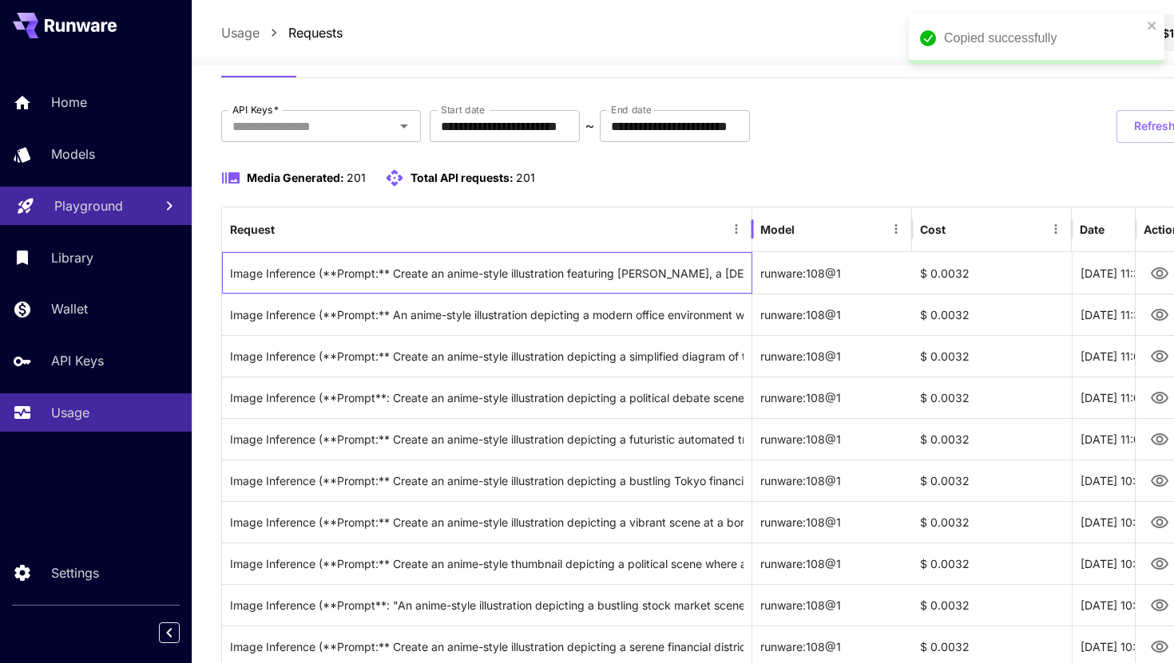
drag, startPoint x: 468, startPoint y: 223, endPoint x: 751, endPoint y: 208, distance: 283.8
click at [751, 208] on div at bounding box center [752, 229] width 8 height 45
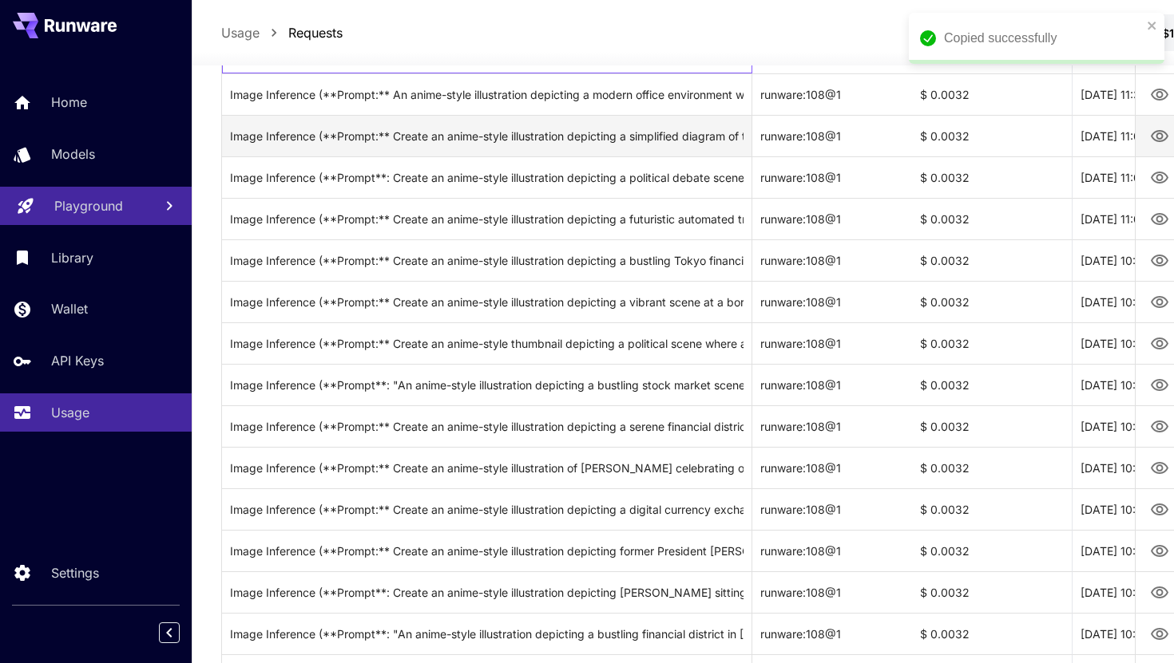
scroll to position [283, 0]
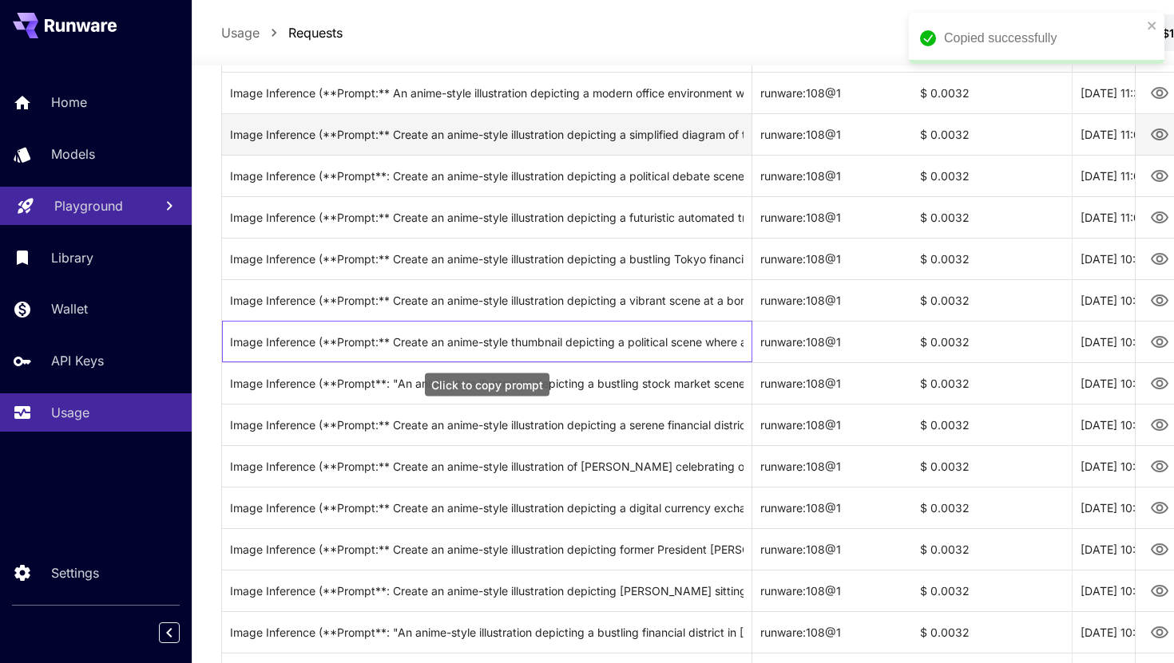
click at [591, 346] on div "Image Inference (**Prompt:** Create an anime-style thumbnail depicting a politi…" at bounding box center [486, 342] width 513 height 41
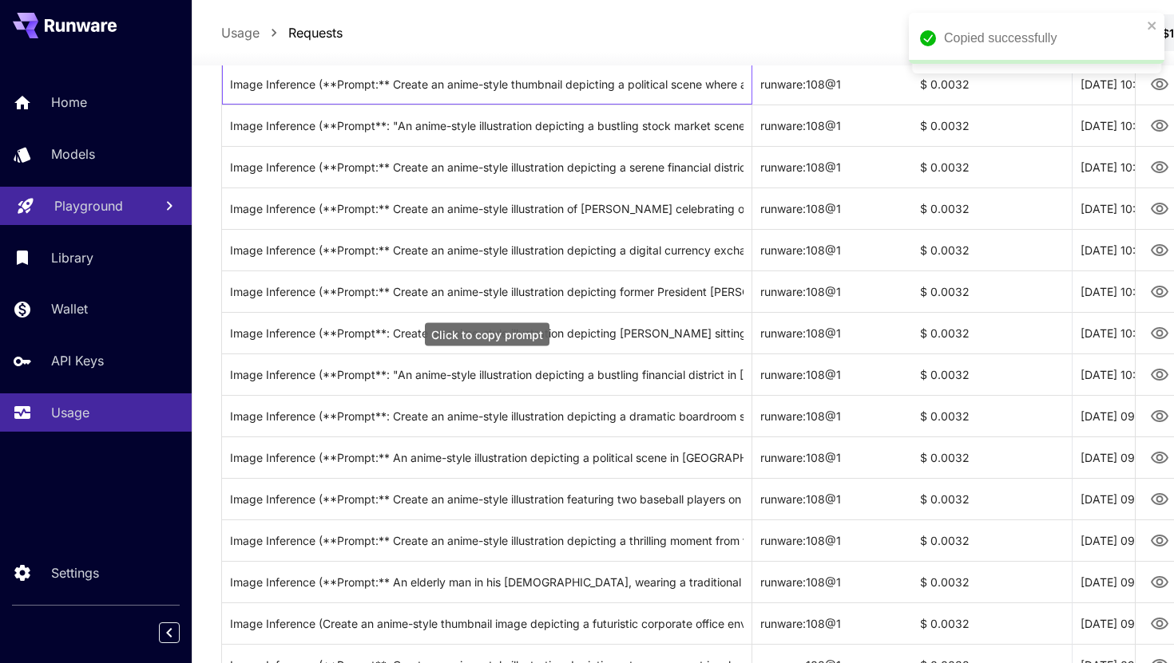
scroll to position [621, 0]
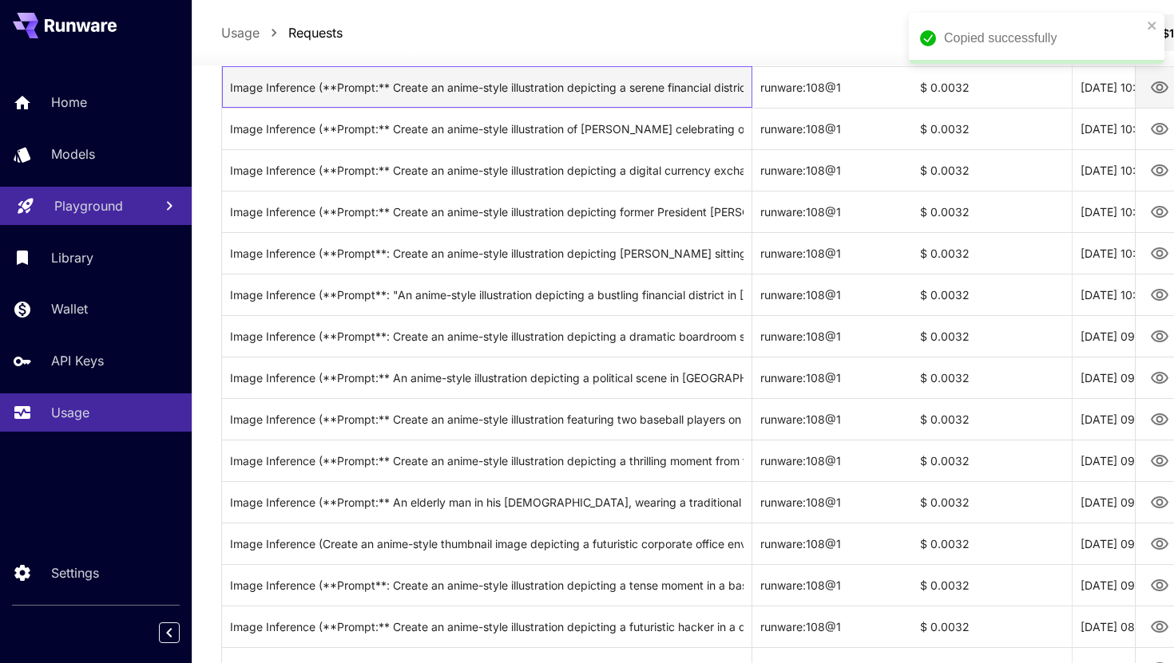
click at [747, 86] on div "Image Inference (**Prompt:** Create an anime-style illustration depicting a ser…" at bounding box center [487, 87] width 530 height 42
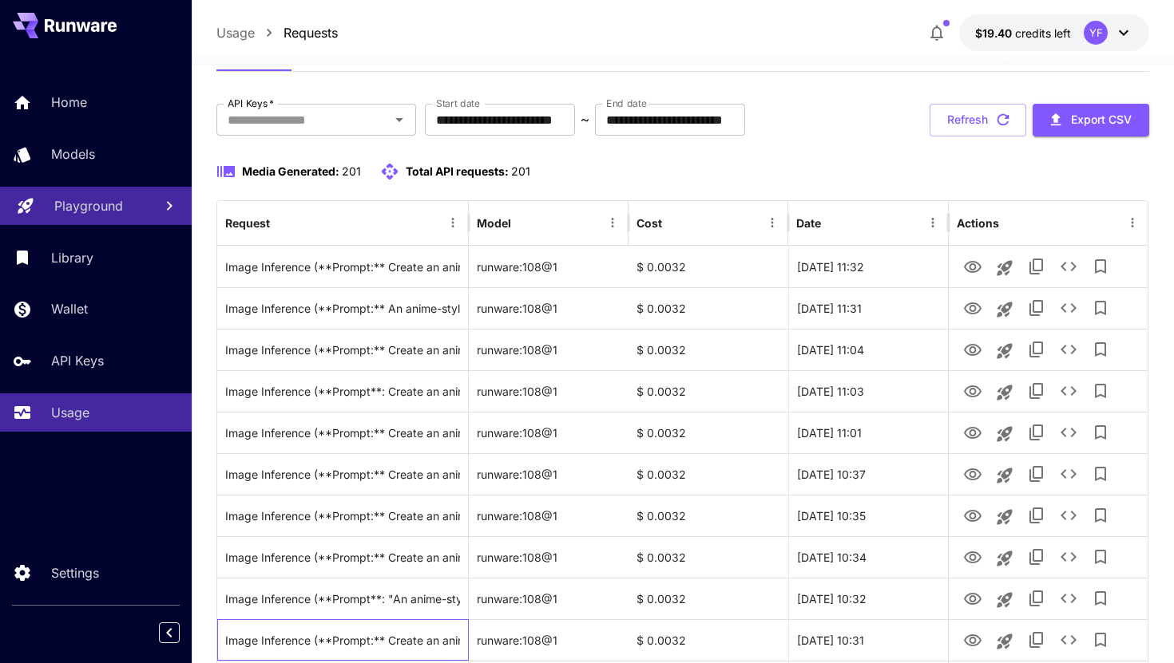
scroll to position [2, 0]
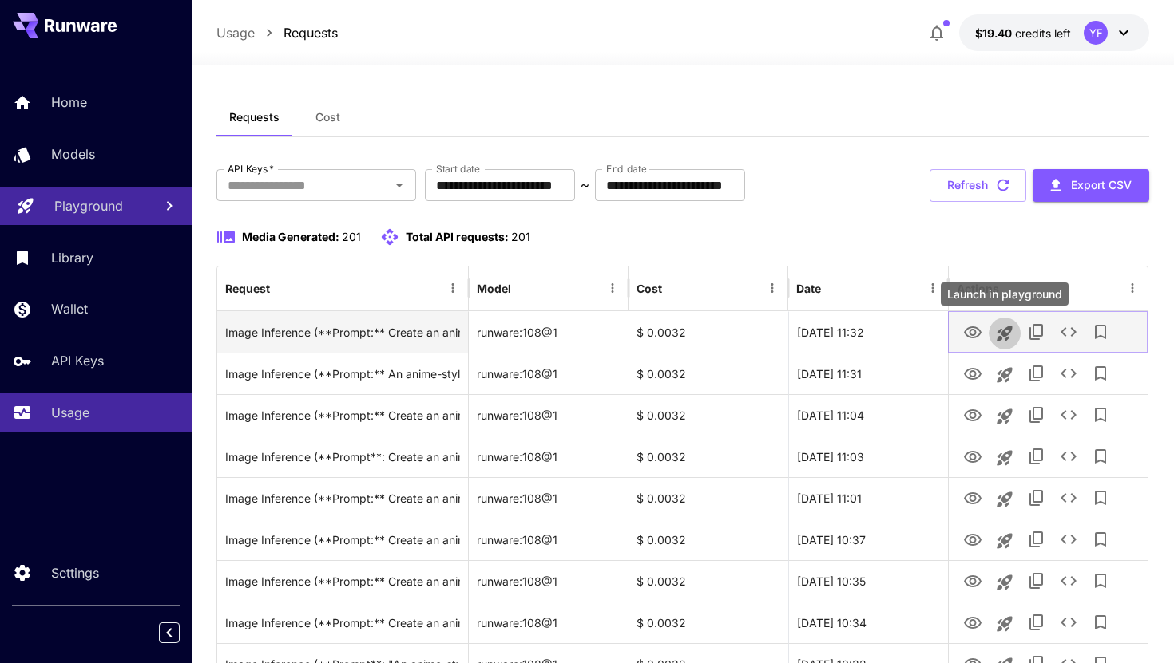
click at [1008, 341] on icon "Launch in playground" at bounding box center [1004, 333] width 19 height 19
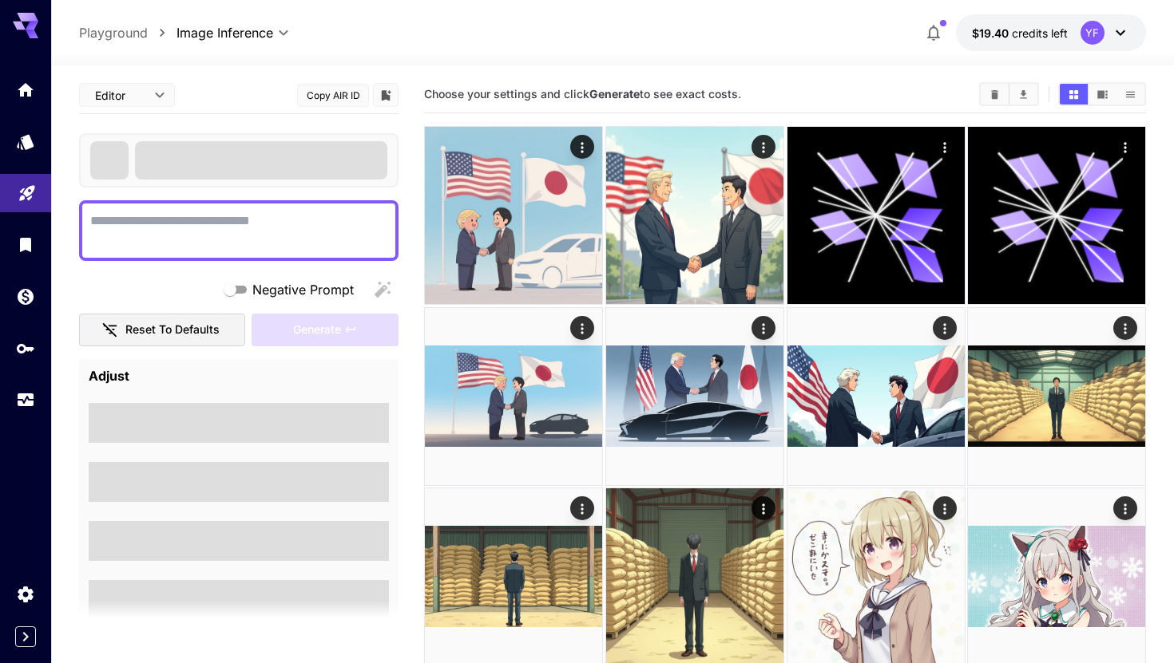
type textarea "**********"
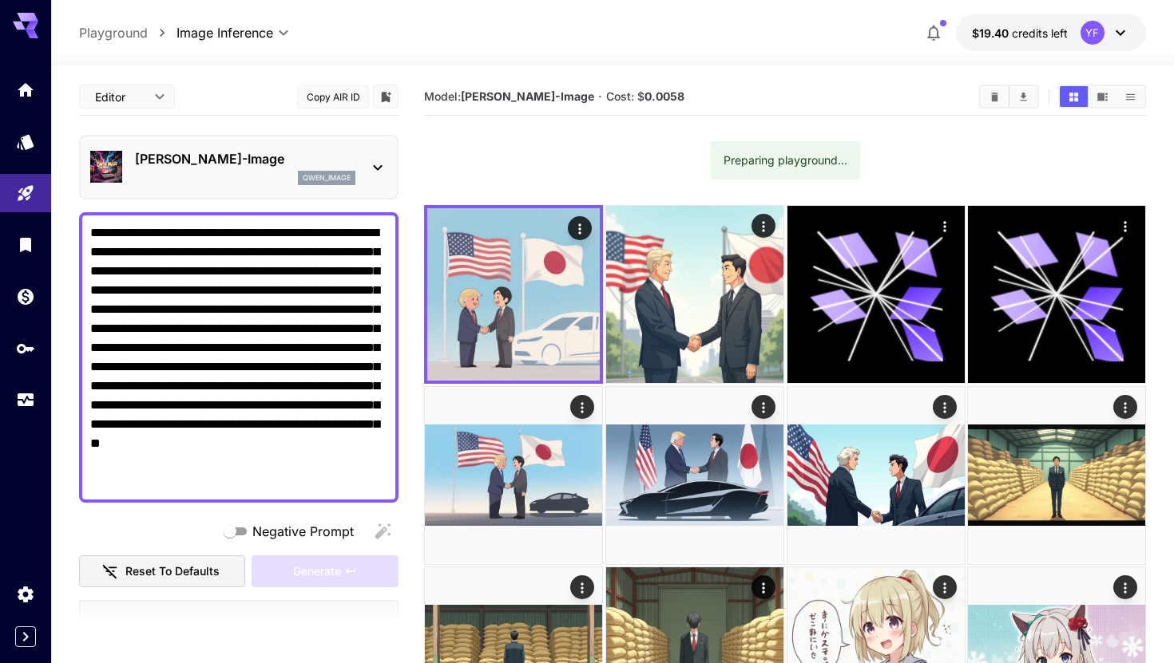
scroll to position [2, 0]
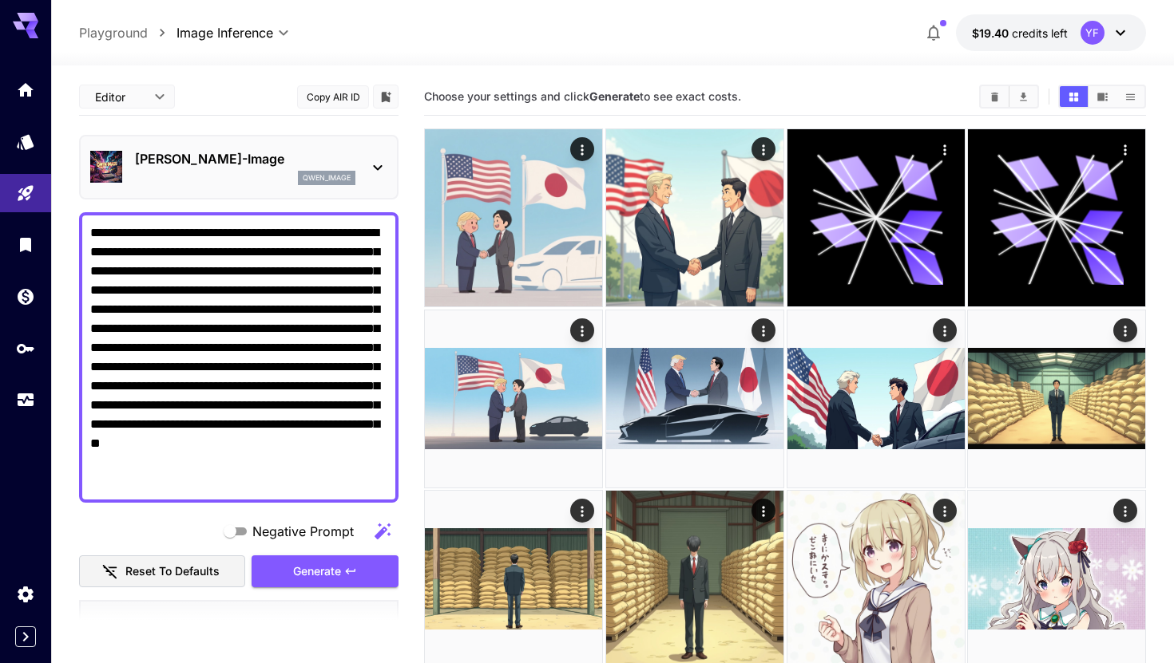
click at [1098, 40] on div "YF" at bounding box center [1092, 33] width 24 height 24
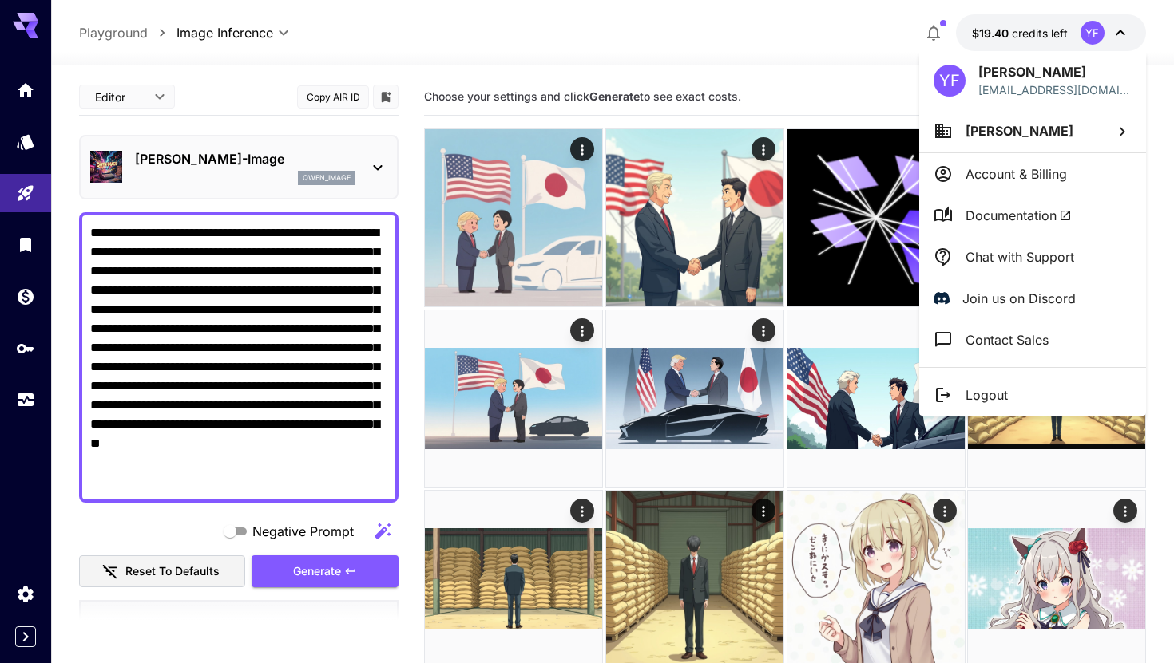
click at [1021, 73] on p "[PERSON_NAME]" at bounding box center [1054, 71] width 153 height 19
click at [1004, 140] on p "[PERSON_NAME]" at bounding box center [1019, 130] width 108 height 19
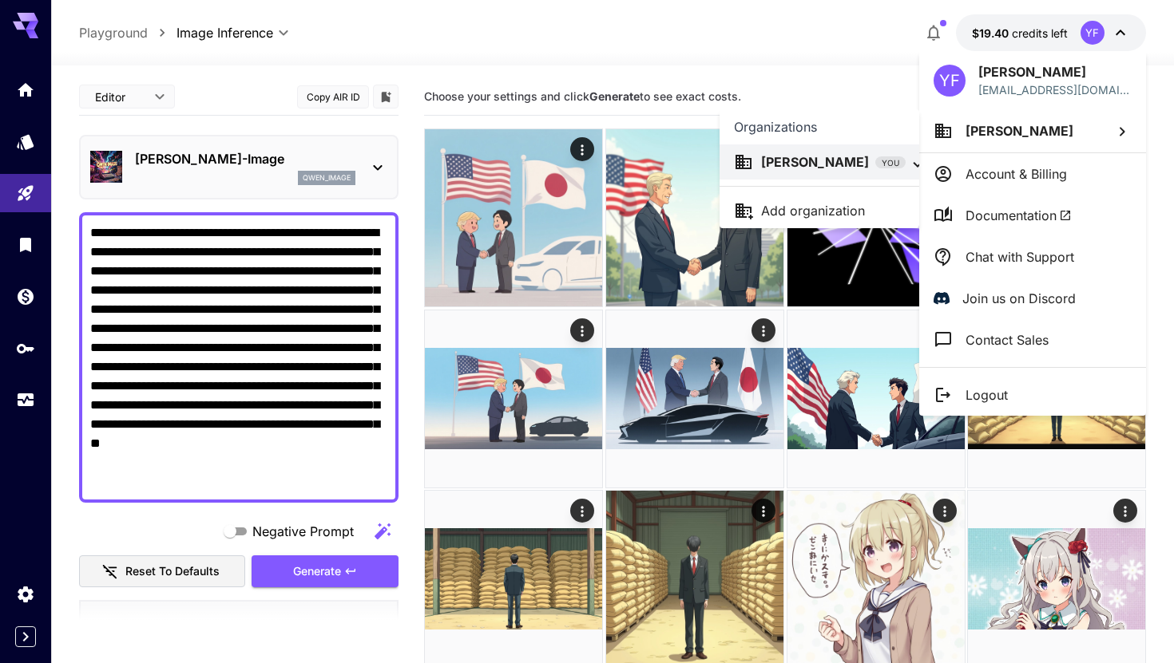
click at [30, 19] on div at bounding box center [587, 331] width 1174 height 663
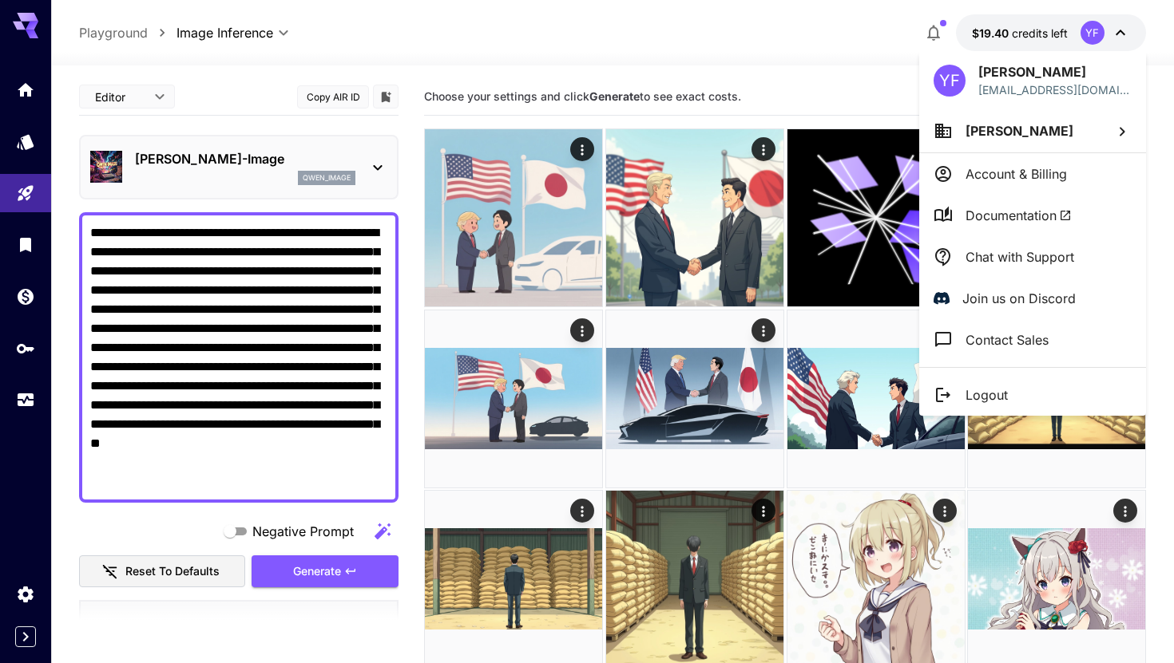
click at [30, 22] on div at bounding box center [587, 331] width 1174 height 663
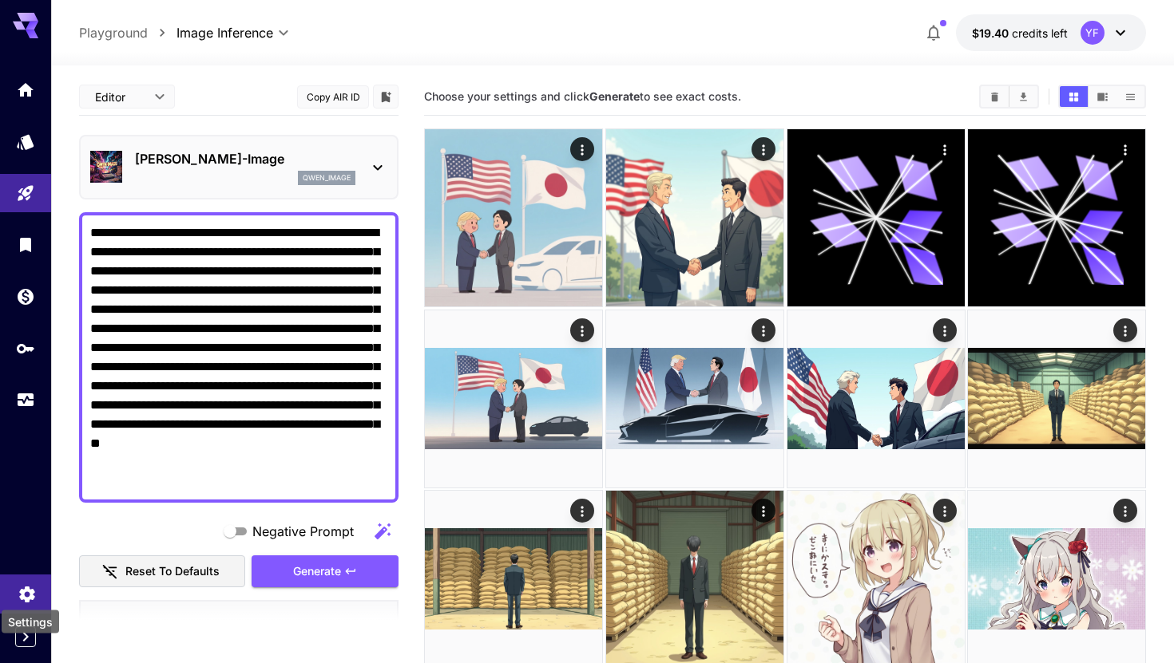
click at [22, 588] on icon "Settings" at bounding box center [26, 591] width 15 height 16
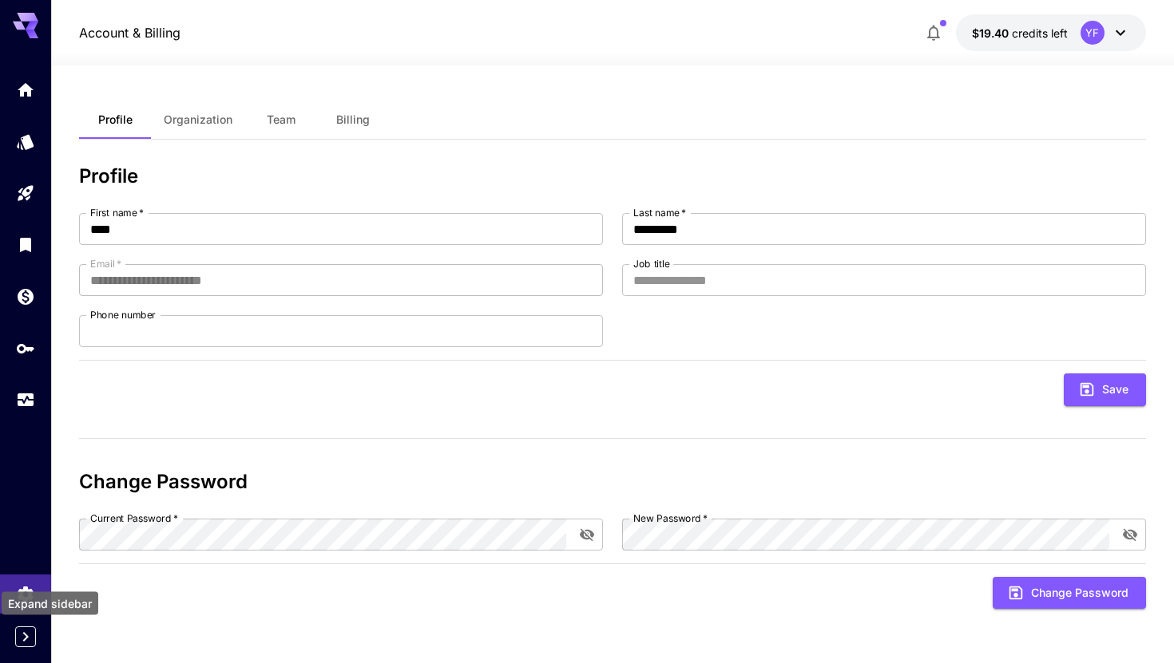
click at [22, 628] on icon "Expand sidebar" at bounding box center [25, 637] width 19 height 19
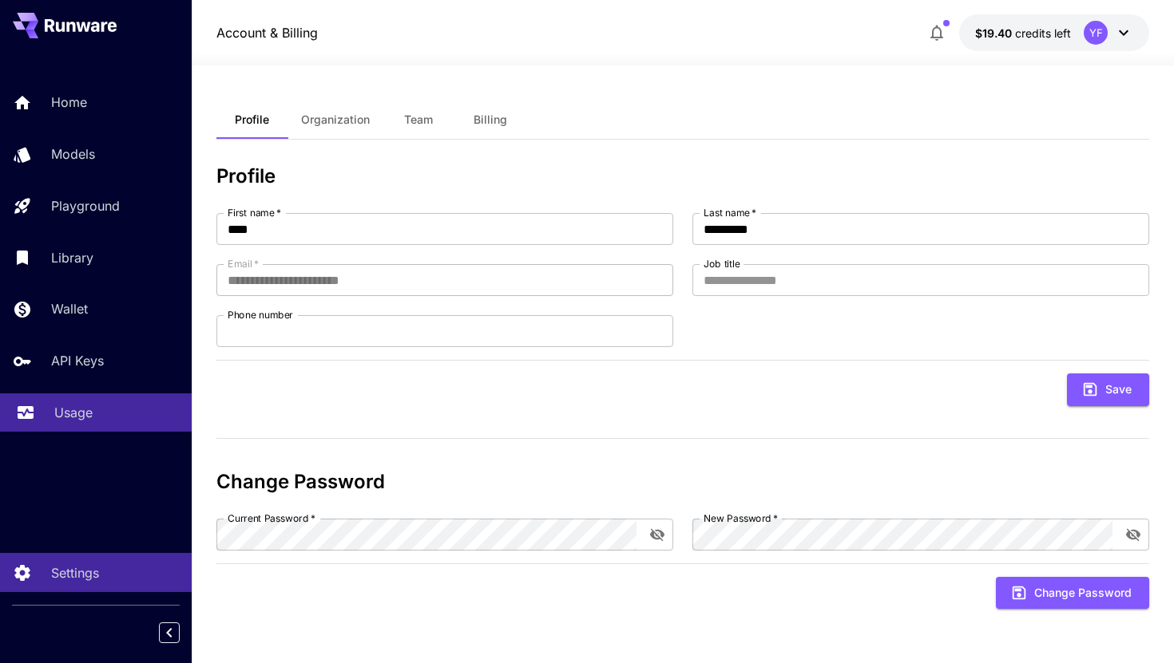
click at [86, 410] on p "Usage" at bounding box center [73, 412] width 38 height 19
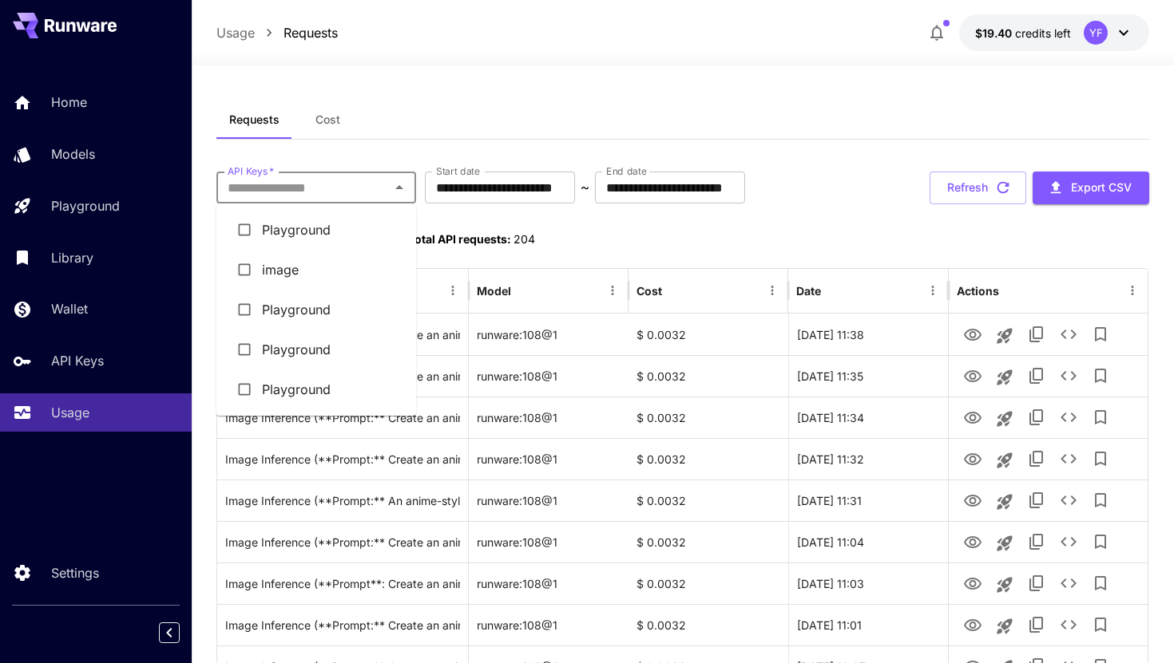
click at [374, 189] on input "API Keys   *" at bounding box center [303, 187] width 164 height 22
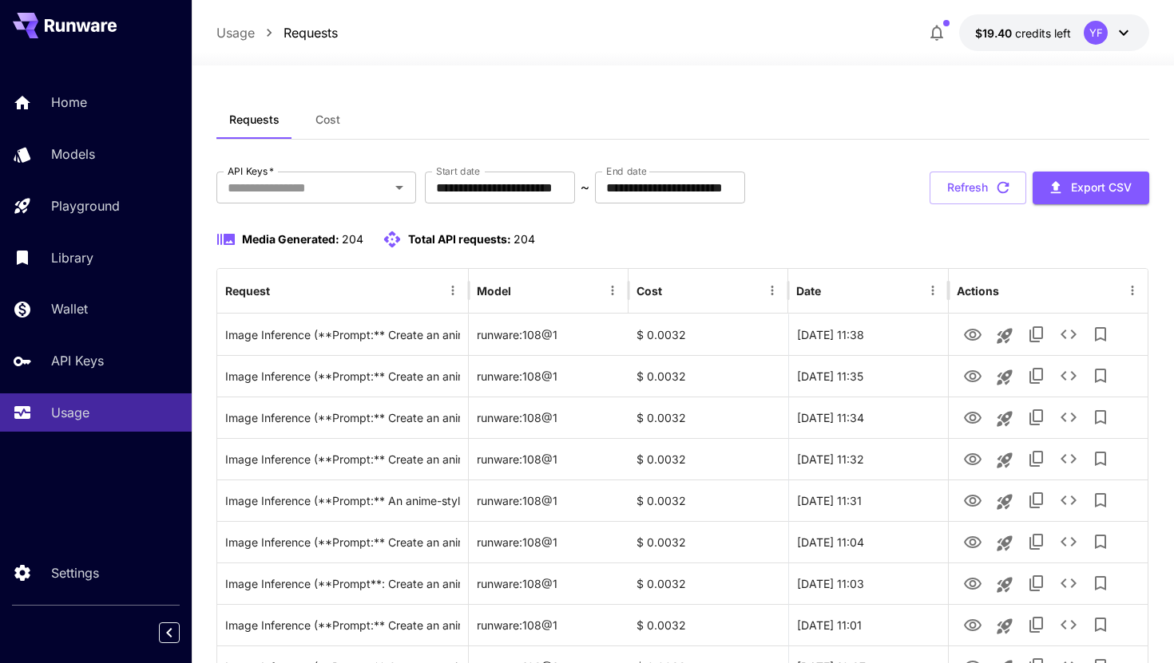
click at [314, 114] on button "Cost" at bounding box center [328, 120] width 72 height 38
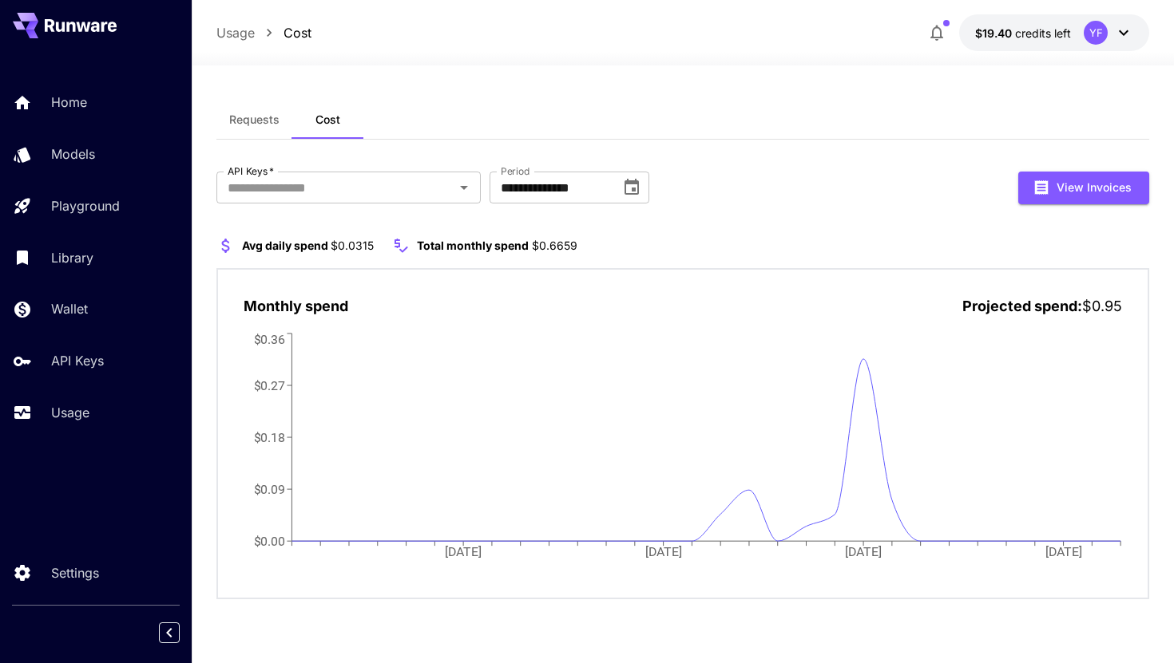
click at [255, 127] on button "Requests" at bounding box center [254, 120] width 76 height 38
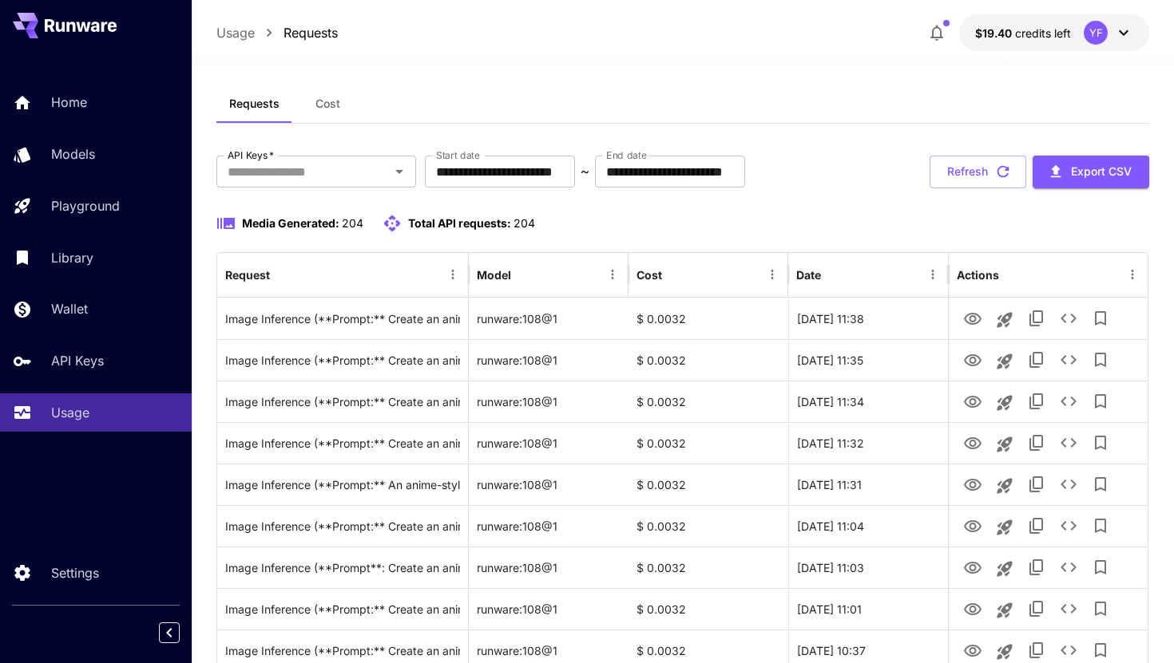
scroll to position [14, 0]
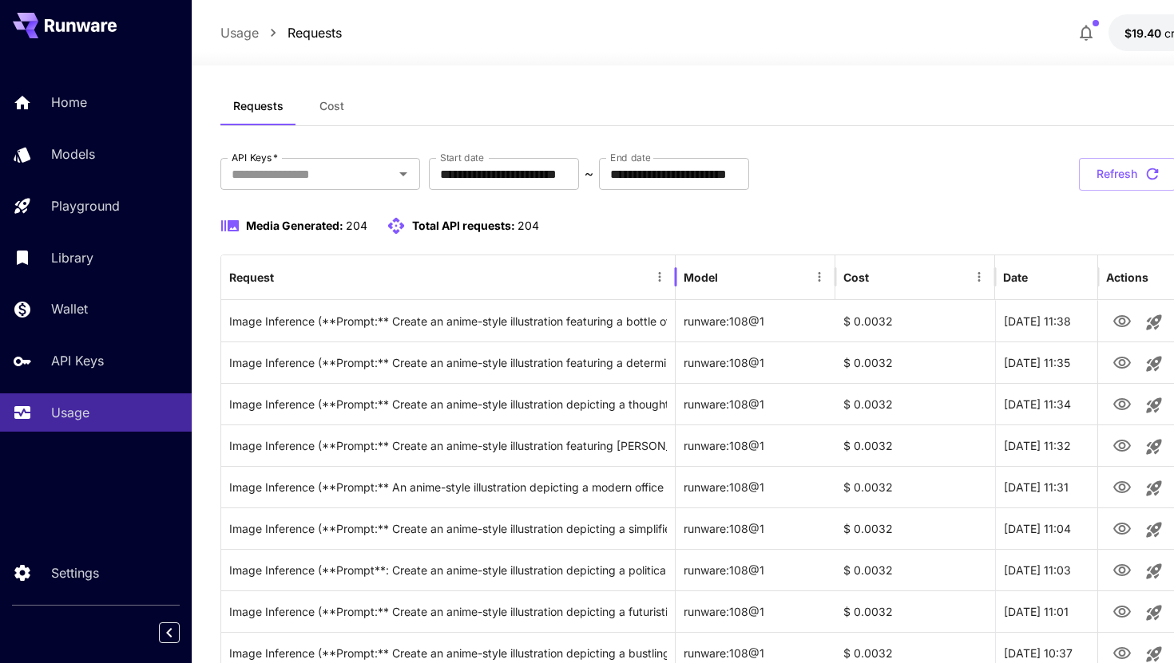
drag, startPoint x: 469, startPoint y: 278, endPoint x: 675, endPoint y: 219, distance: 213.5
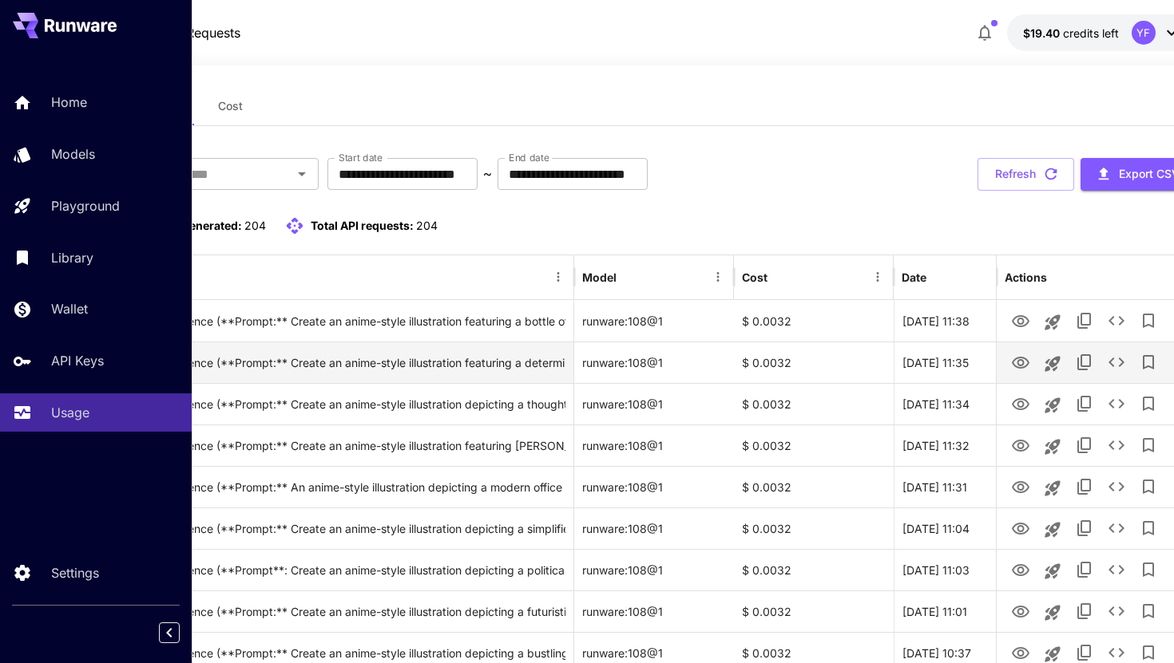
scroll to position [14, 108]
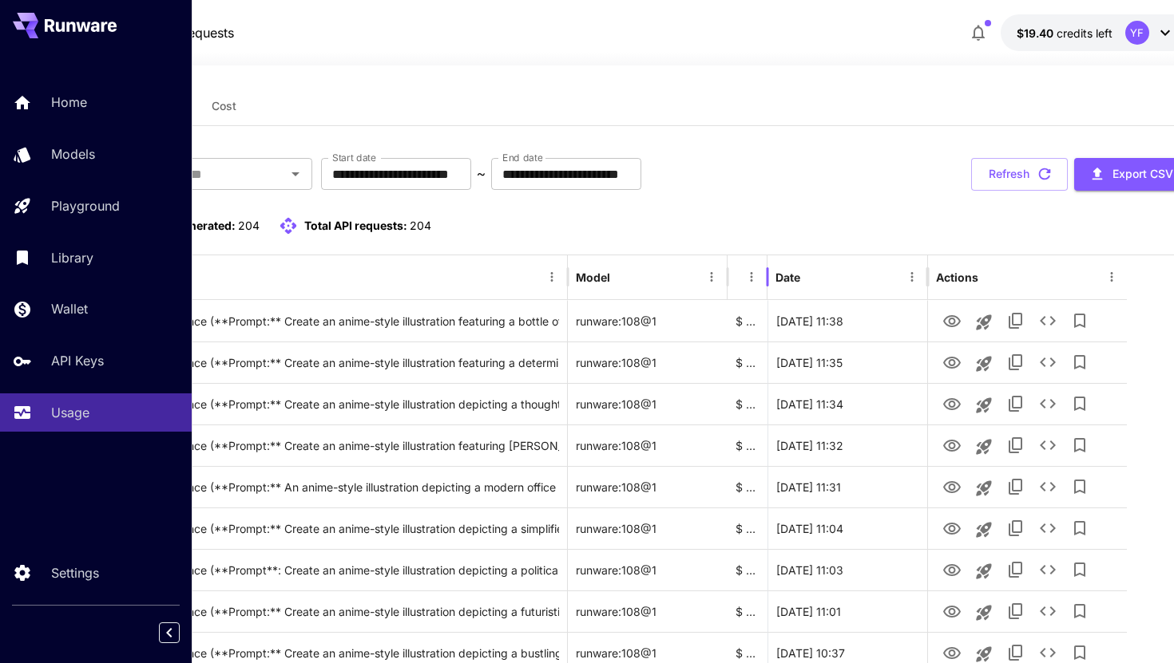
drag, startPoint x: 885, startPoint y: 283, endPoint x: 750, endPoint y: 282, distance: 134.9
click at [750, 282] on div "Cost" at bounding box center [747, 277] width 40 height 45
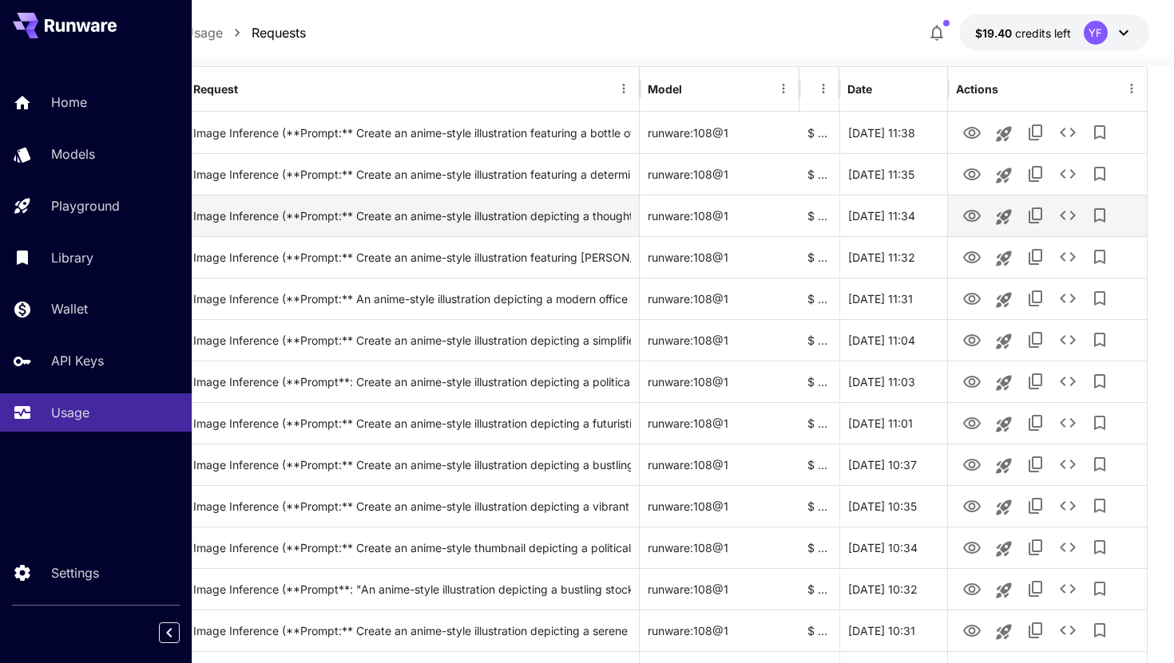
scroll to position [203, 33]
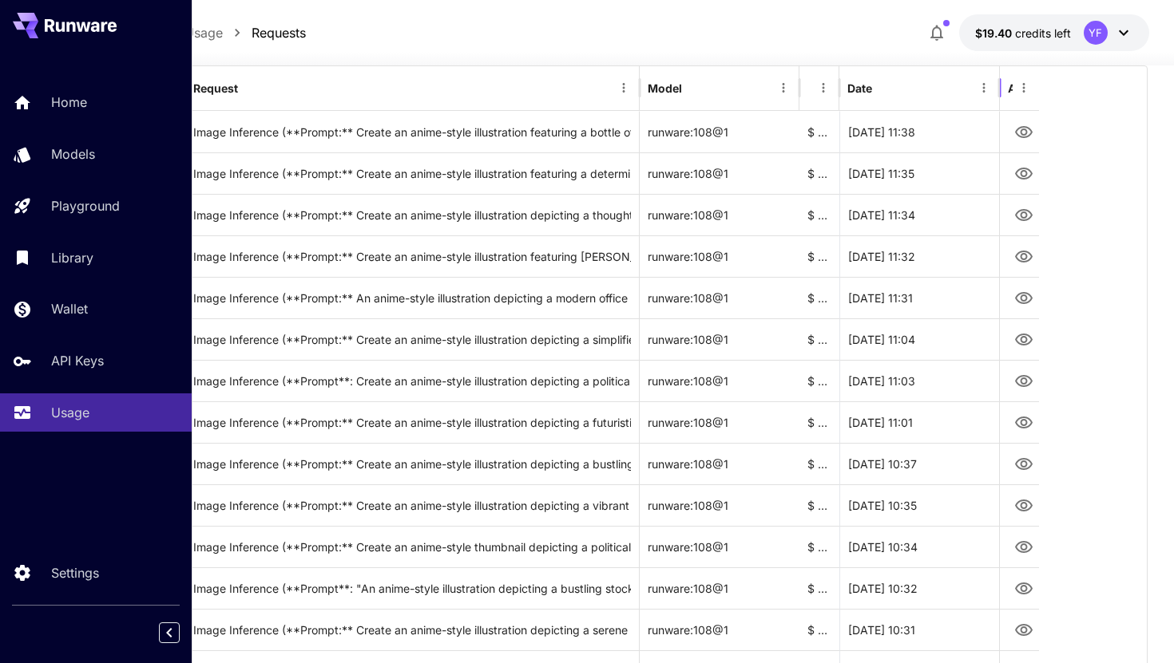
drag, startPoint x: 948, startPoint y: 88, endPoint x: 1023, endPoint y: 94, distance: 74.5
click at [1023, 94] on div "Actions" at bounding box center [1019, 88] width 40 height 45
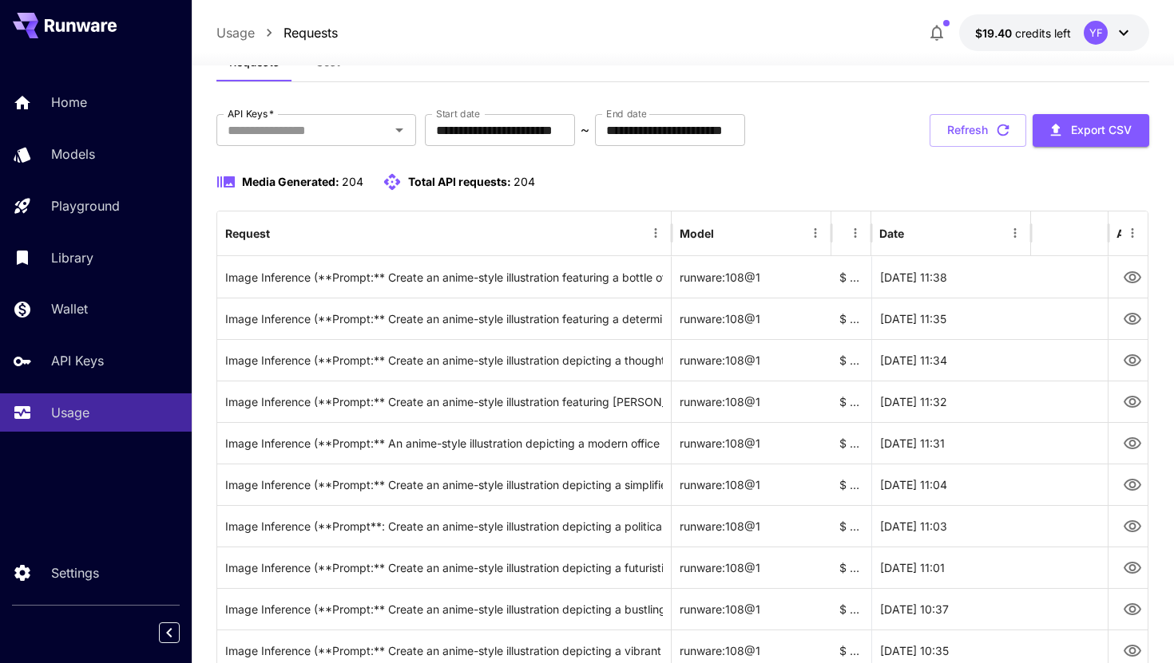
scroll to position [97, 0]
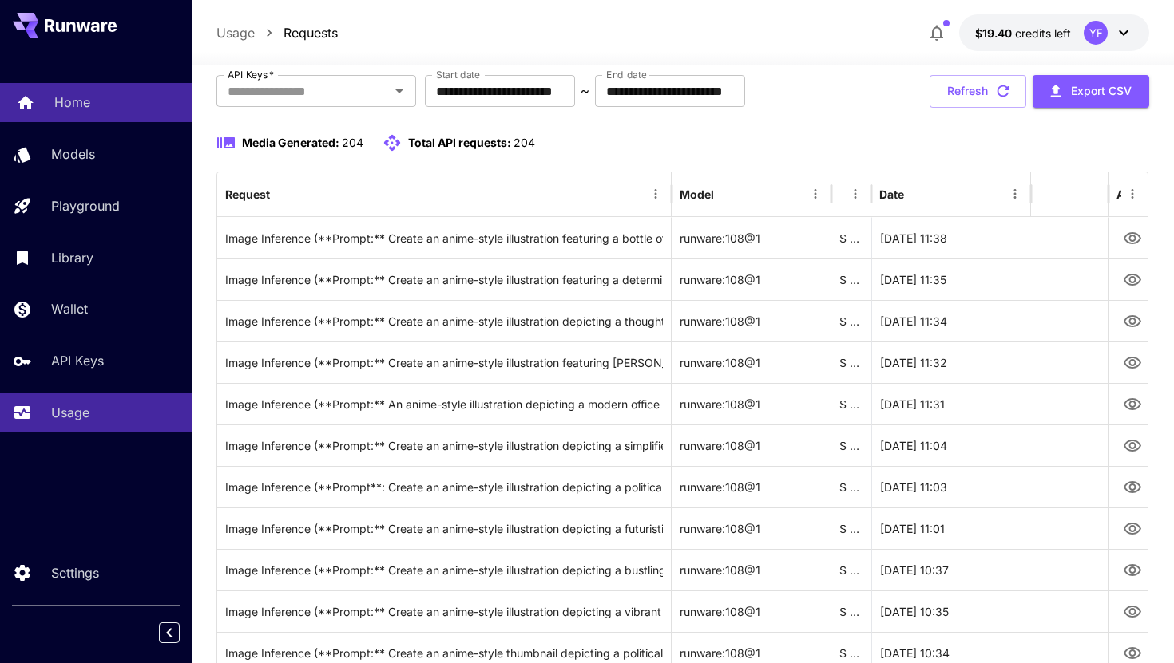
click at [133, 105] on div "Home" at bounding box center [116, 102] width 125 height 19
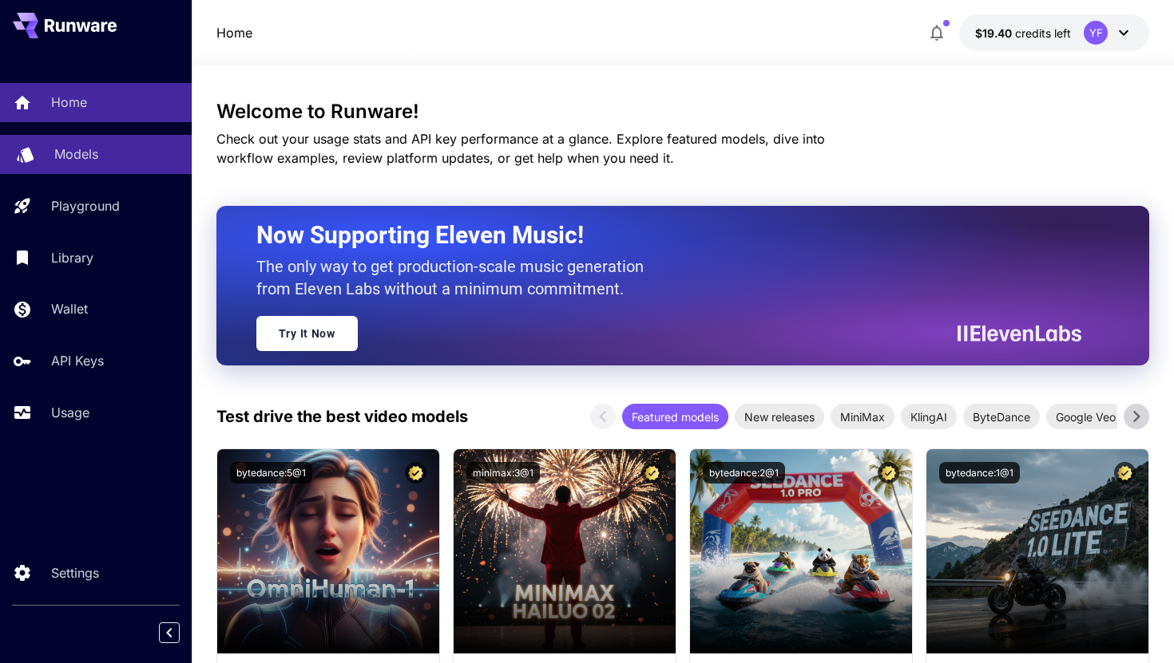
click at [58, 156] on p "Models" at bounding box center [76, 154] width 44 height 19
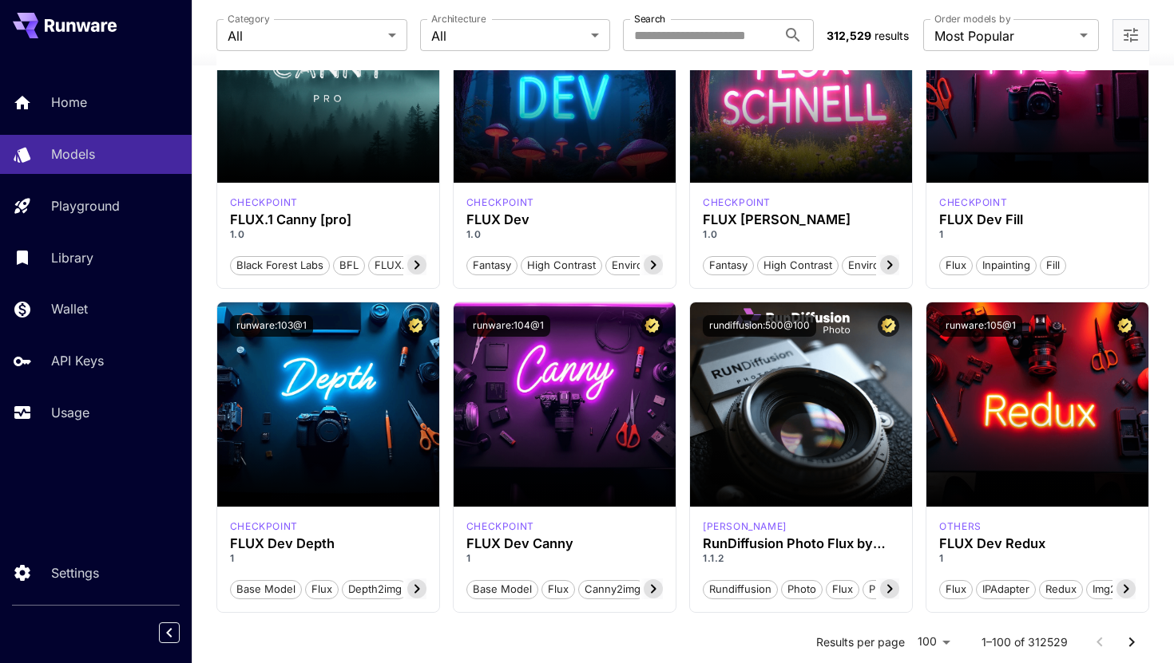
scroll to position [1201, 0]
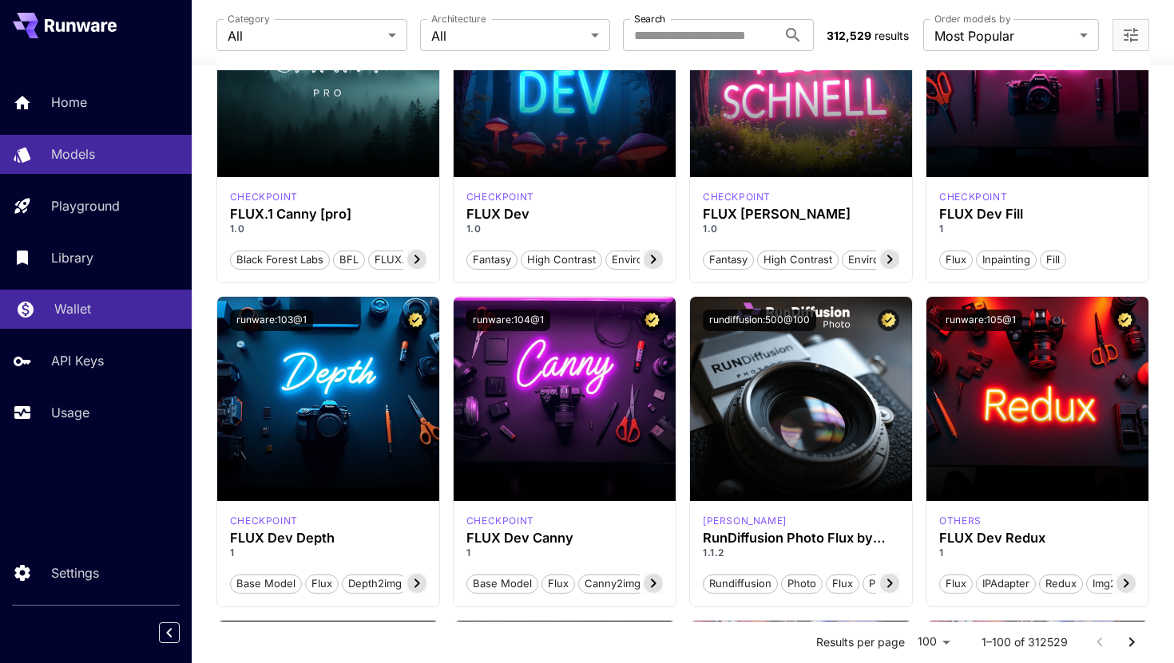
click at [60, 314] on p "Wallet" at bounding box center [72, 308] width 37 height 19
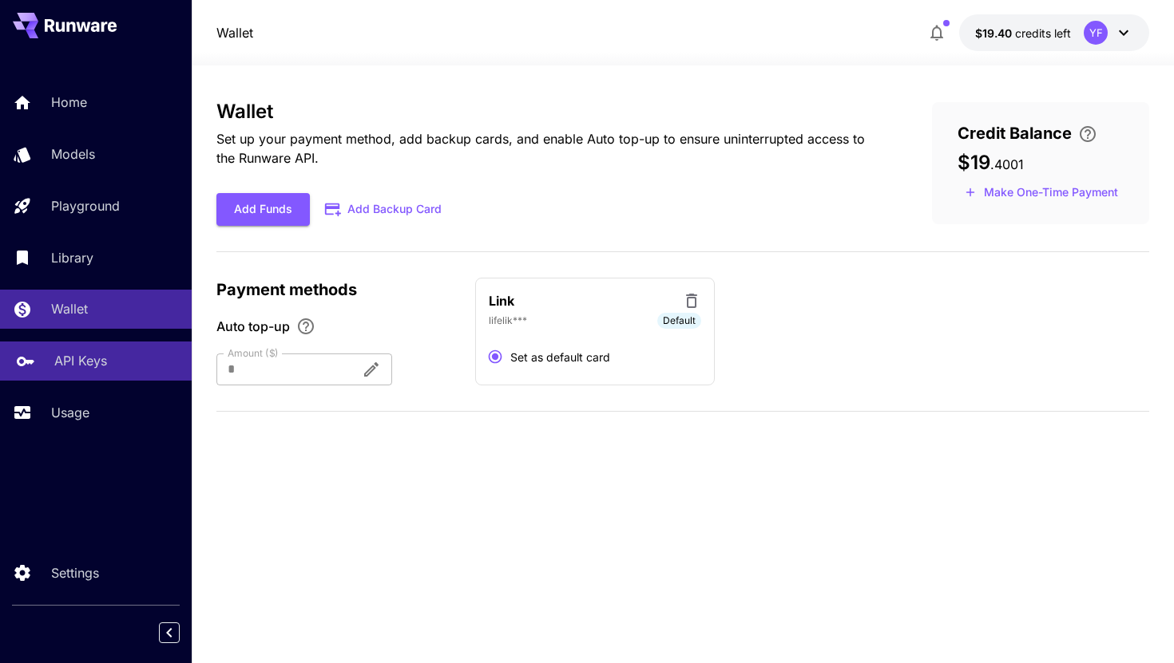
click at [86, 366] on p "API Keys" at bounding box center [80, 360] width 53 height 19
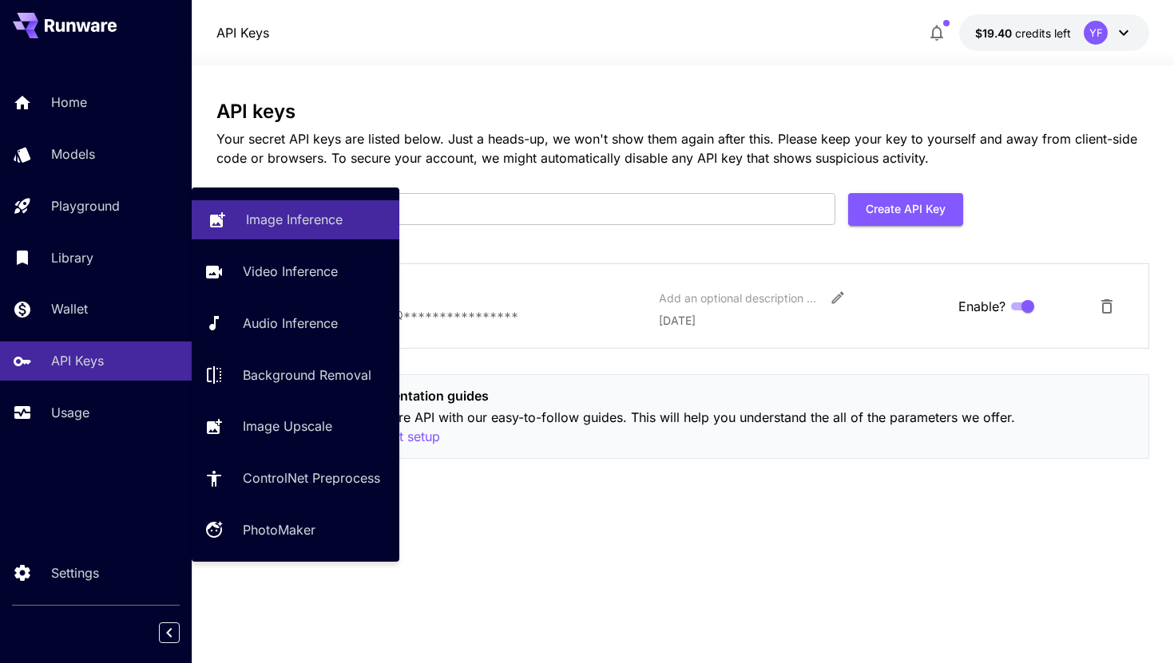
click at [243, 217] on link "Image Inference" at bounding box center [296, 219] width 208 height 39
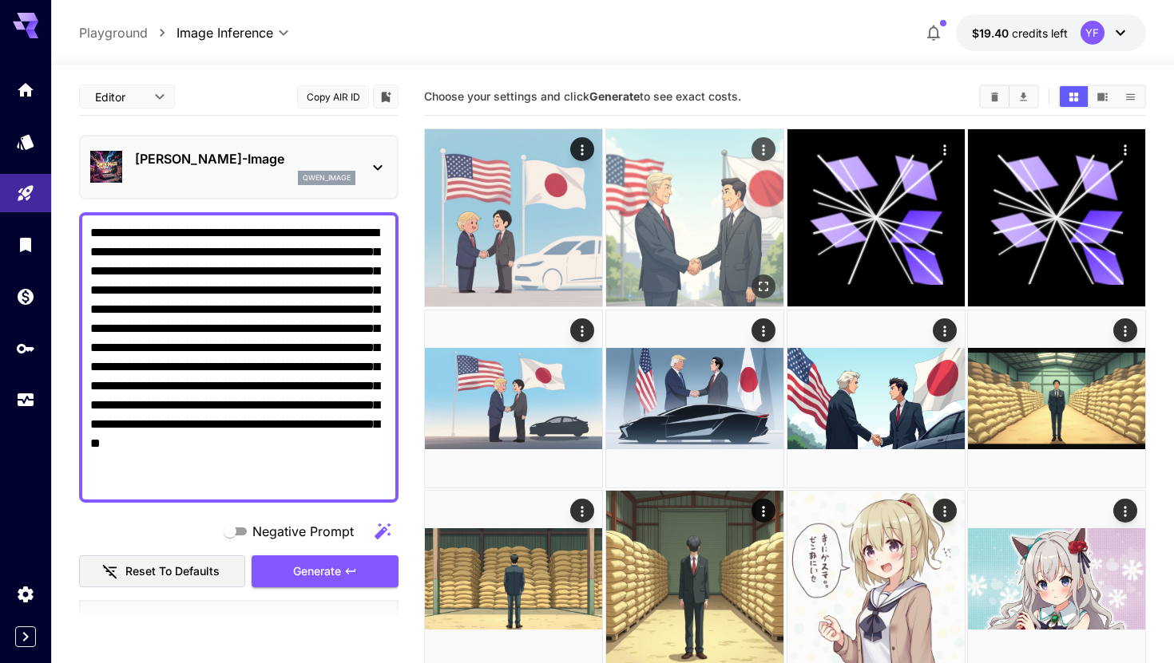
click at [658, 214] on img at bounding box center [694, 217] width 177 height 177
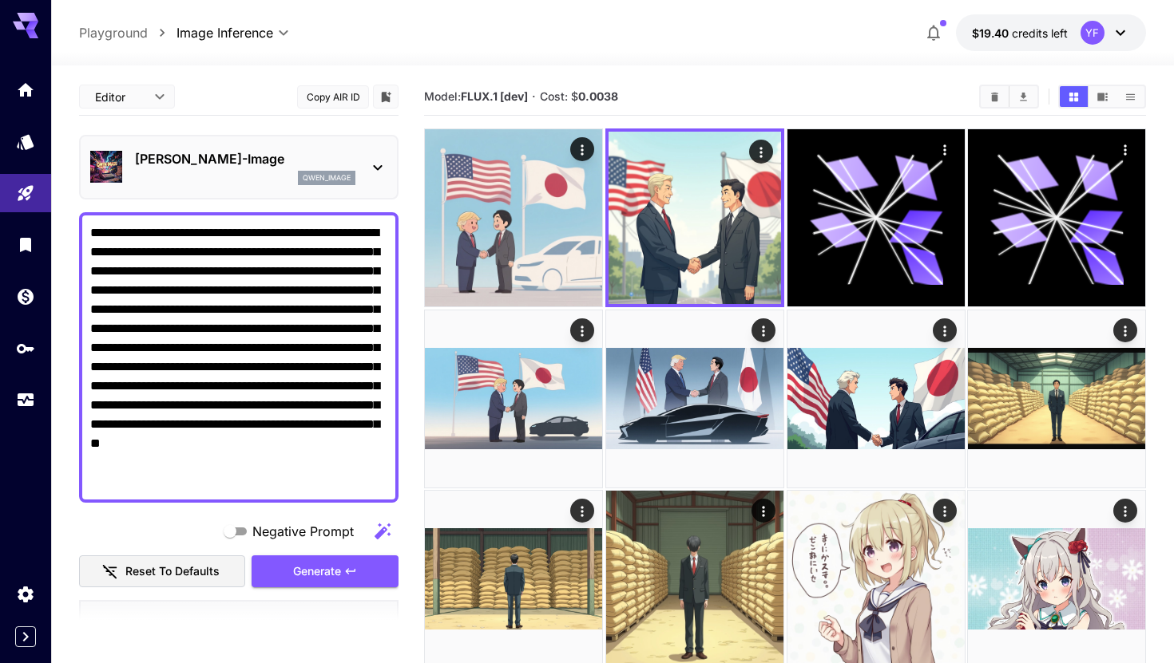
click at [205, 156] on p "[PERSON_NAME]-Image" at bounding box center [245, 158] width 220 height 19
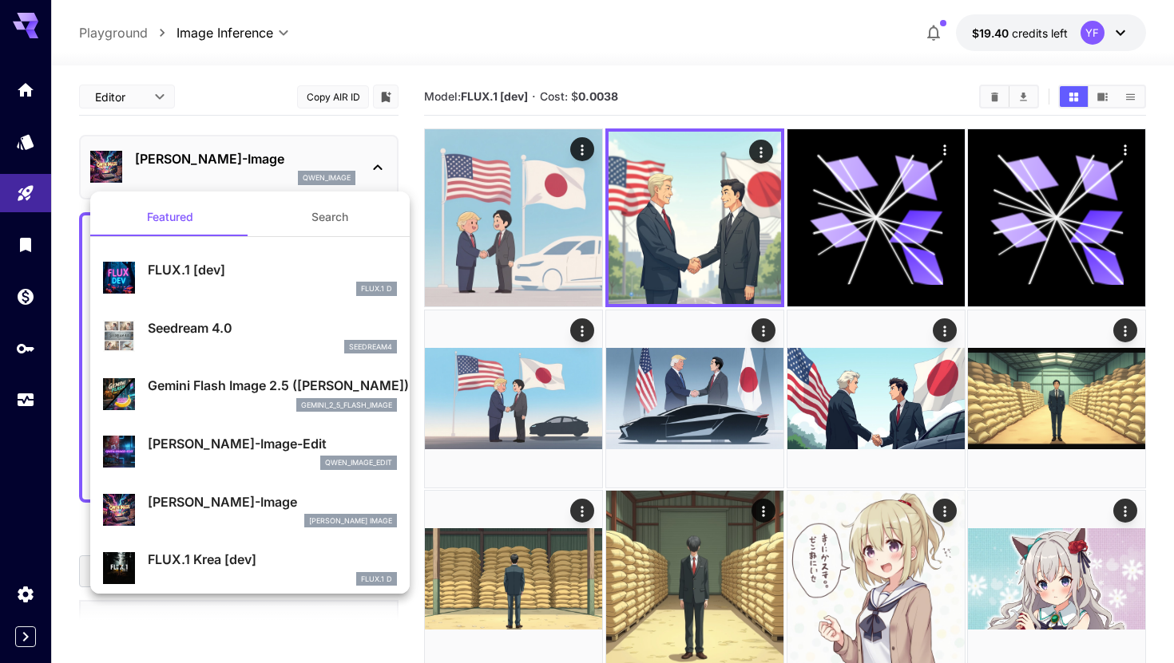
click at [240, 109] on div at bounding box center [587, 331] width 1174 height 663
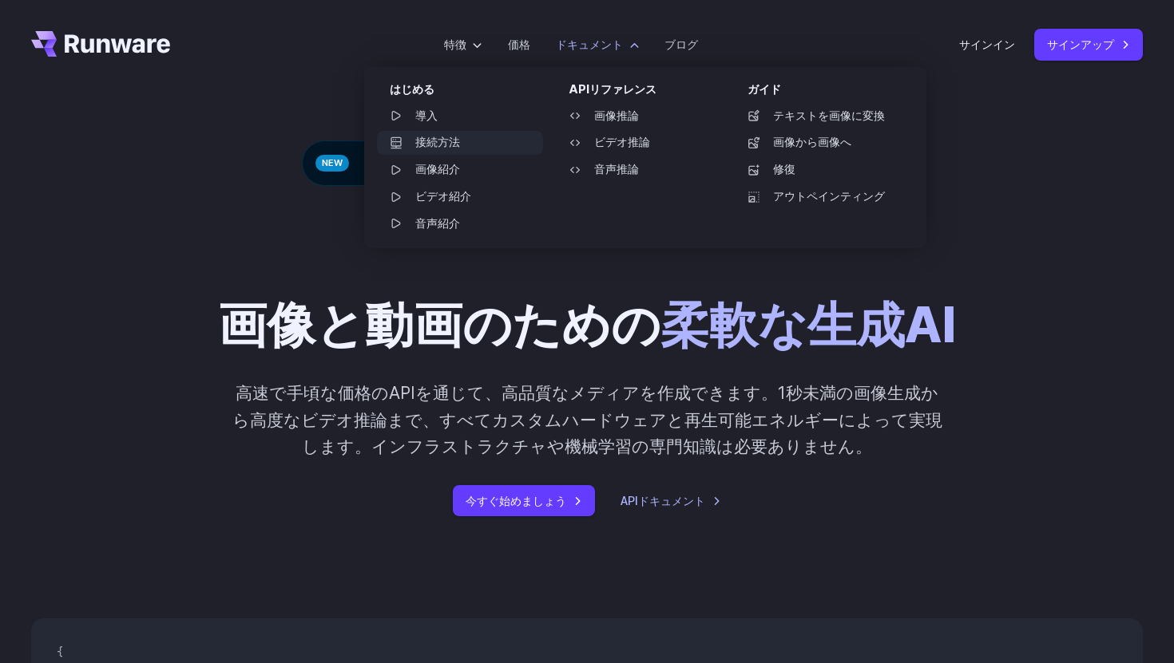
click at [441, 142] on font "接続方法" at bounding box center [437, 142] width 45 height 13
